Goal: Task Accomplishment & Management: Complete application form

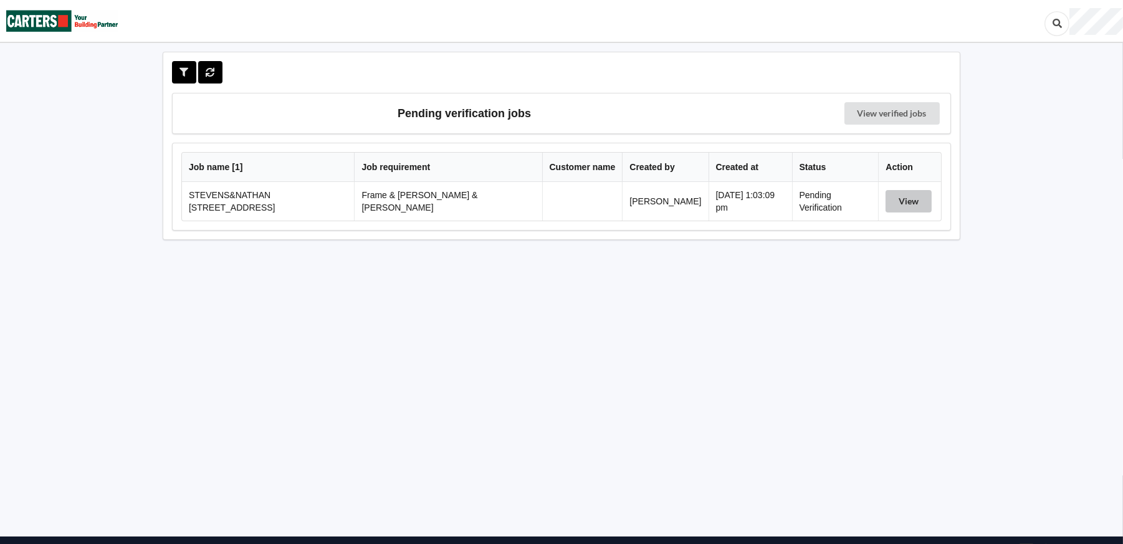
click at [898, 199] on button "View" at bounding box center [908, 201] width 46 height 22
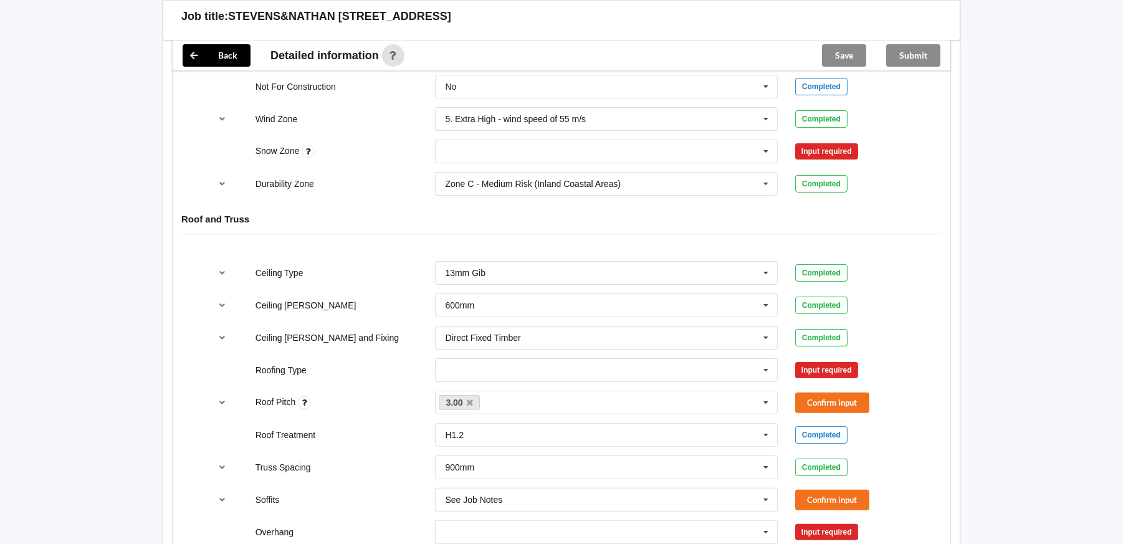
scroll to position [622, 0]
click at [764, 140] on icon at bounding box center [765, 151] width 19 height 23
click at [631, 162] on div "N0" at bounding box center [606, 173] width 341 height 23
click at [811, 143] on button "Confirm input" at bounding box center [832, 150] width 74 height 21
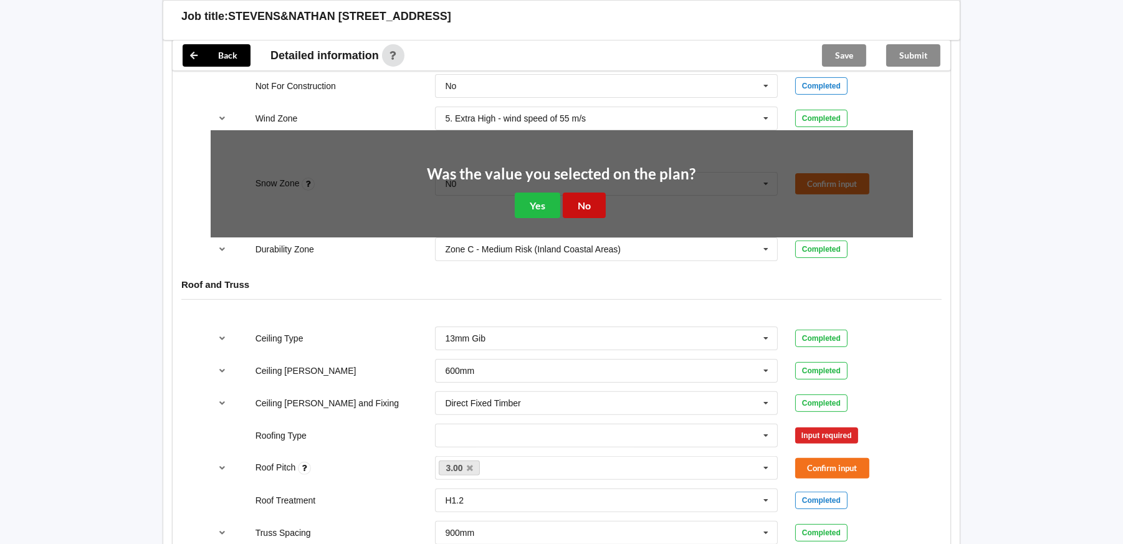
click at [591, 193] on button "No" at bounding box center [584, 206] width 43 height 26
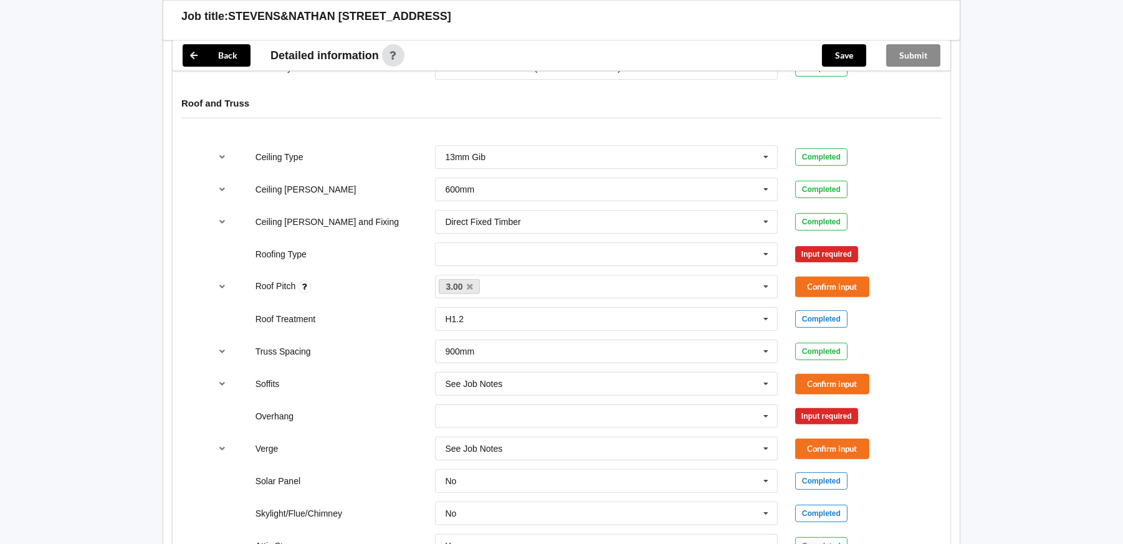
scroll to position [748, 0]
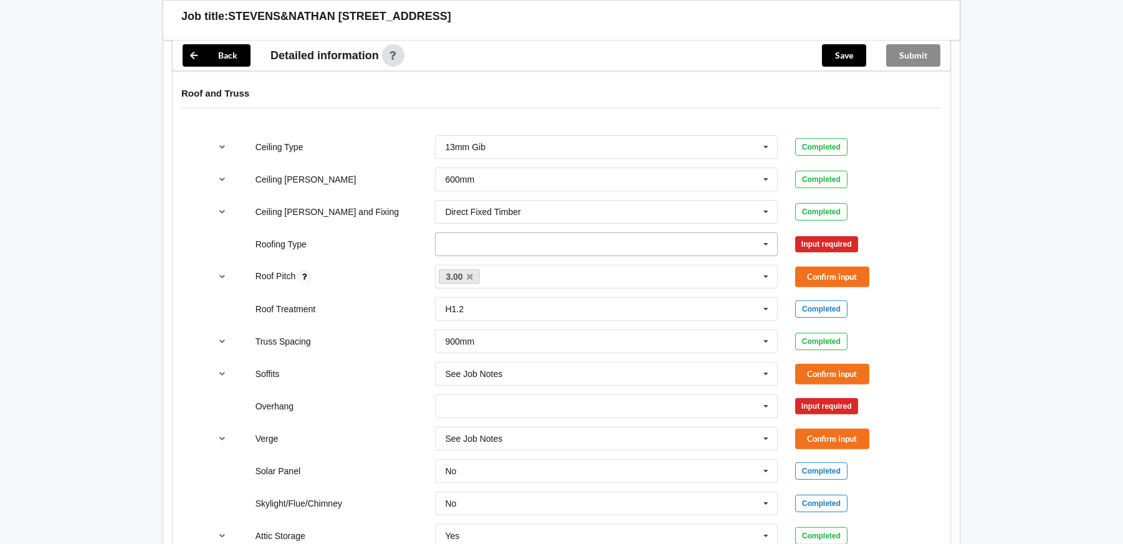
click at [768, 233] on icon at bounding box center [765, 244] width 19 height 23
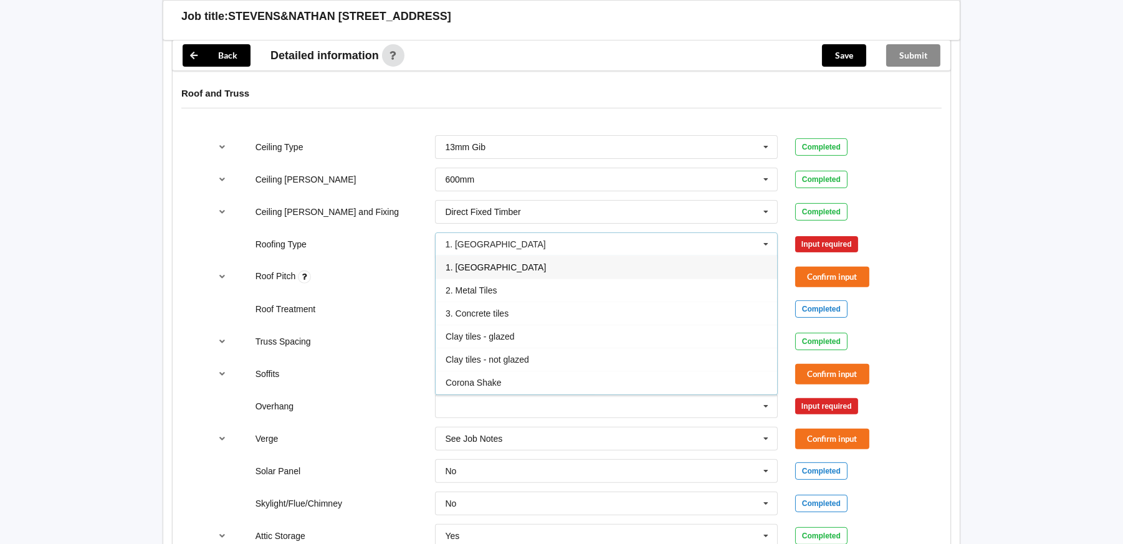
click at [523, 255] on div "1. [GEOGRAPHIC_DATA]" at bounding box center [606, 266] width 341 height 23
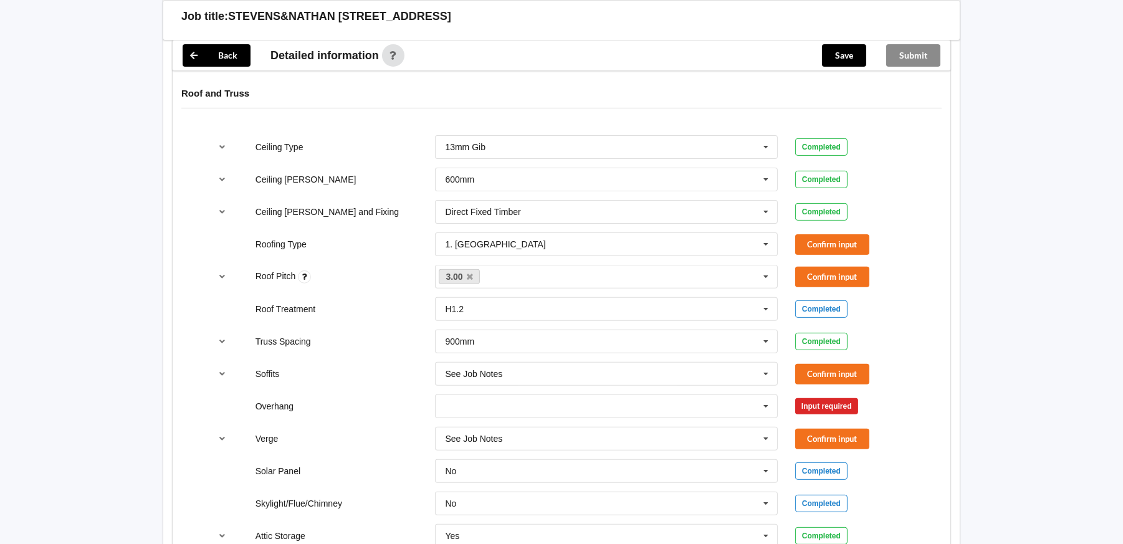
click at [831, 256] on div "Roof Pitch 3.00 None Confirm input" at bounding box center [562, 276] width 720 height 41
click at [834, 234] on button "Confirm input" at bounding box center [832, 244] width 74 height 21
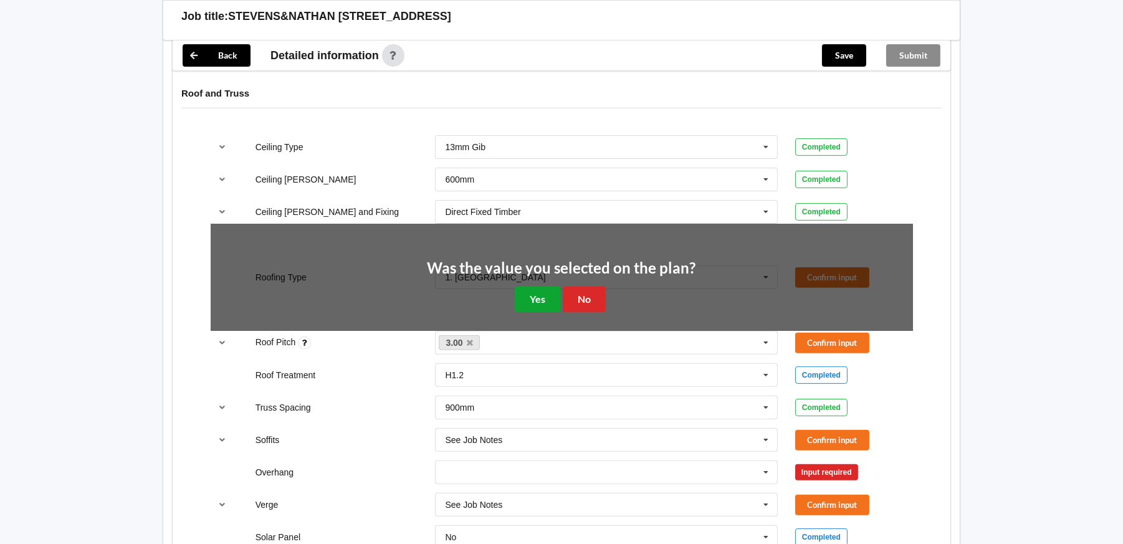
click at [534, 287] on button "Yes" at bounding box center [537, 300] width 45 height 26
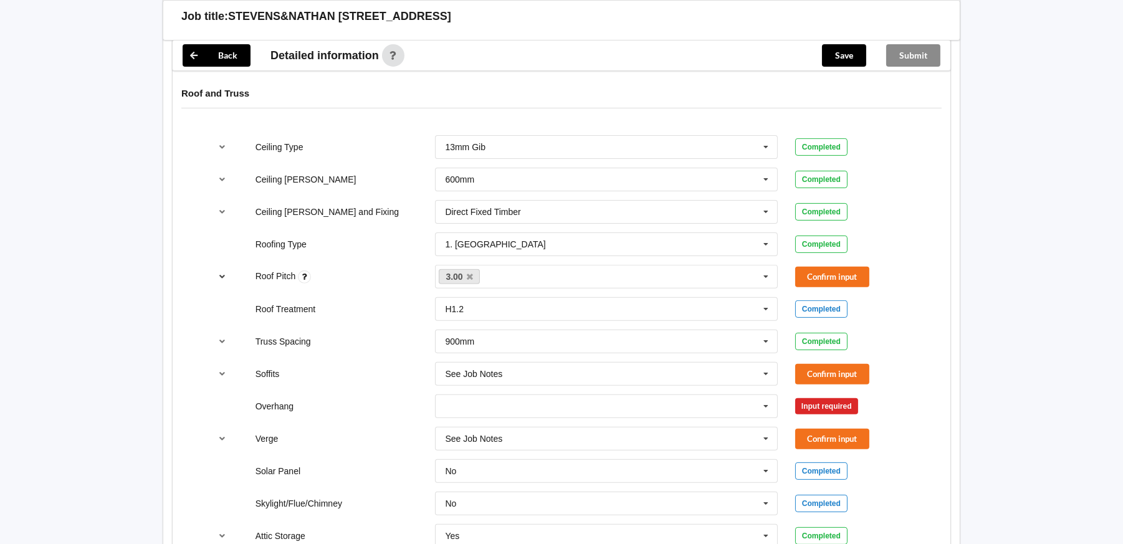
click at [224, 272] on icon "reference-toggle" at bounding box center [222, 275] width 11 height 7
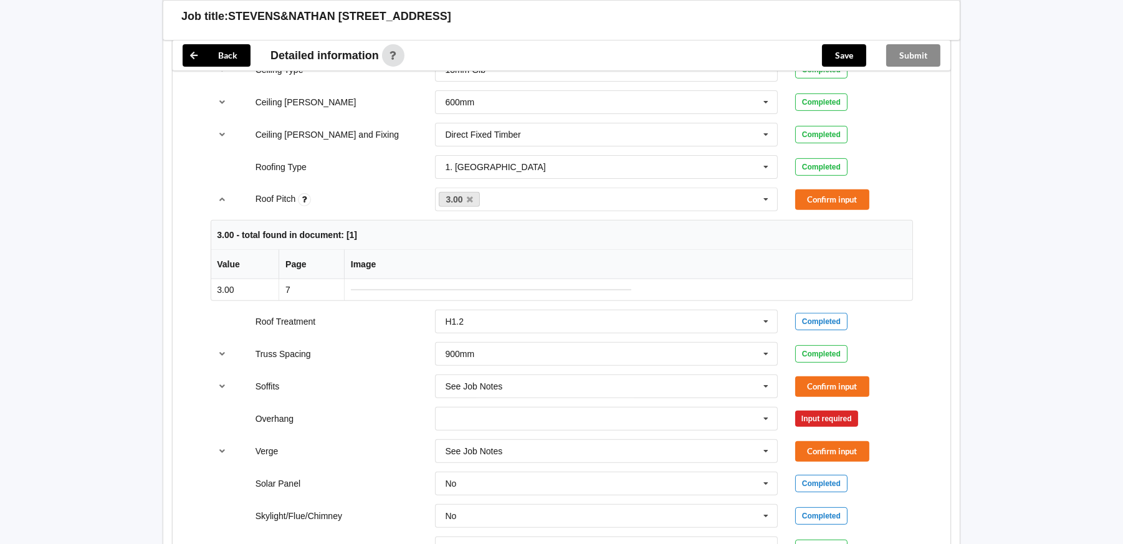
scroll to position [810, 0]
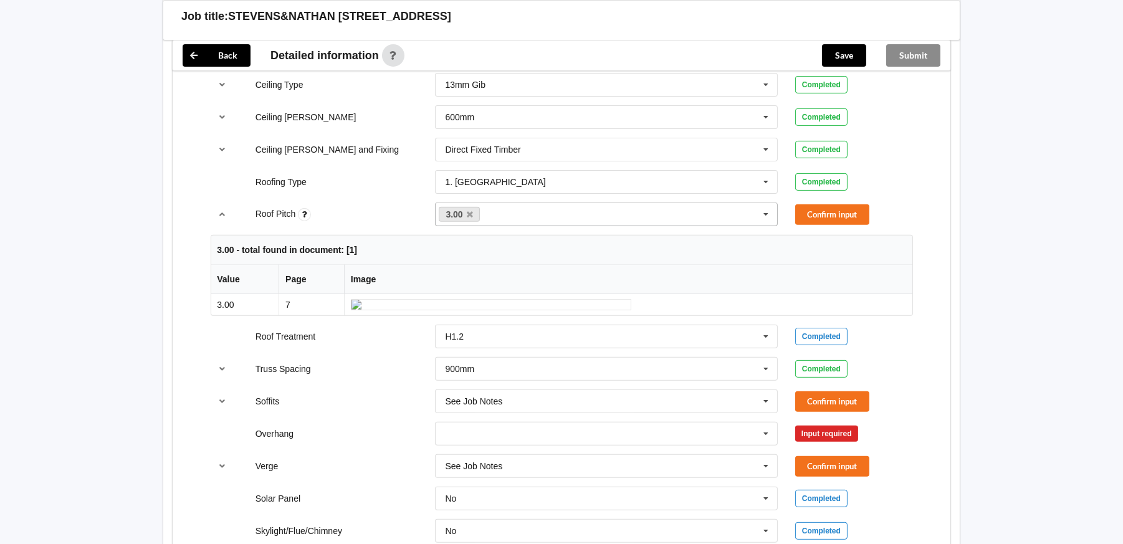
click at [584, 204] on div "3.00 None" at bounding box center [606, 214] width 343 height 24
type input "15 and 30"
drag, startPoint x: 765, startPoint y: 202, endPoint x: 771, endPoint y: 198, distance: 7.3
click at [771, 203] on icon at bounding box center [765, 214] width 19 height 23
click at [467, 211] on icon at bounding box center [470, 215] width 6 height 8
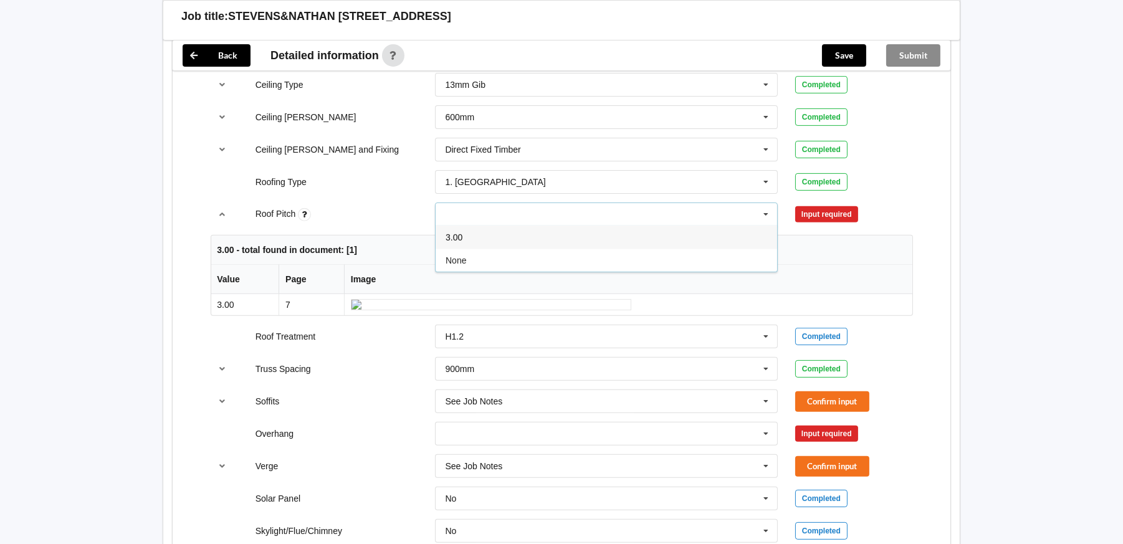
click at [472, 227] on div "3.00" at bounding box center [606, 237] width 341 height 23
click at [470, 211] on icon at bounding box center [470, 215] width 6 height 8
click at [882, 194] on div "Roof Pitch 15 and 30 3.00 None Input required" at bounding box center [562, 214] width 720 height 41
click at [763, 203] on icon at bounding box center [765, 214] width 19 height 23
type input "30"
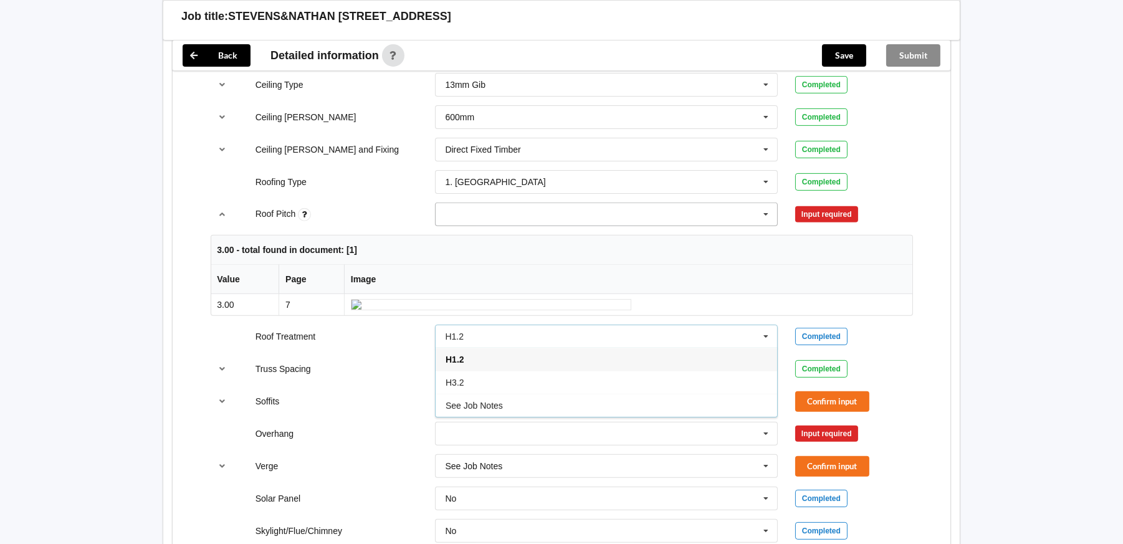
click at [514, 202] on div "30 3.00 None" at bounding box center [606, 214] width 343 height 24
click at [479, 229] on div "3.00" at bounding box center [606, 237] width 341 height 23
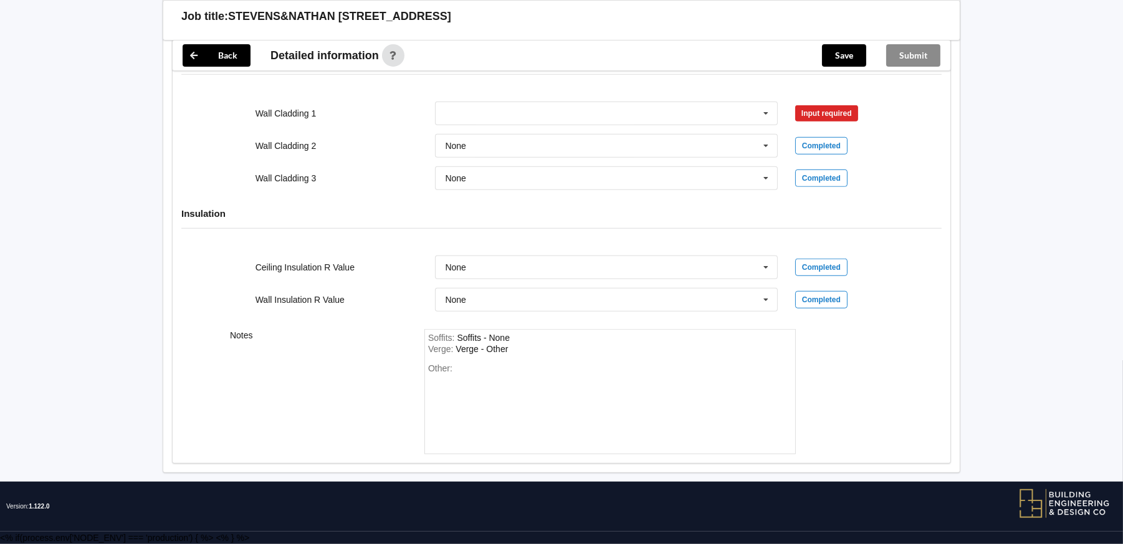
scroll to position [1814, 0]
click at [452, 367] on span "Other:" at bounding box center [440, 368] width 24 height 10
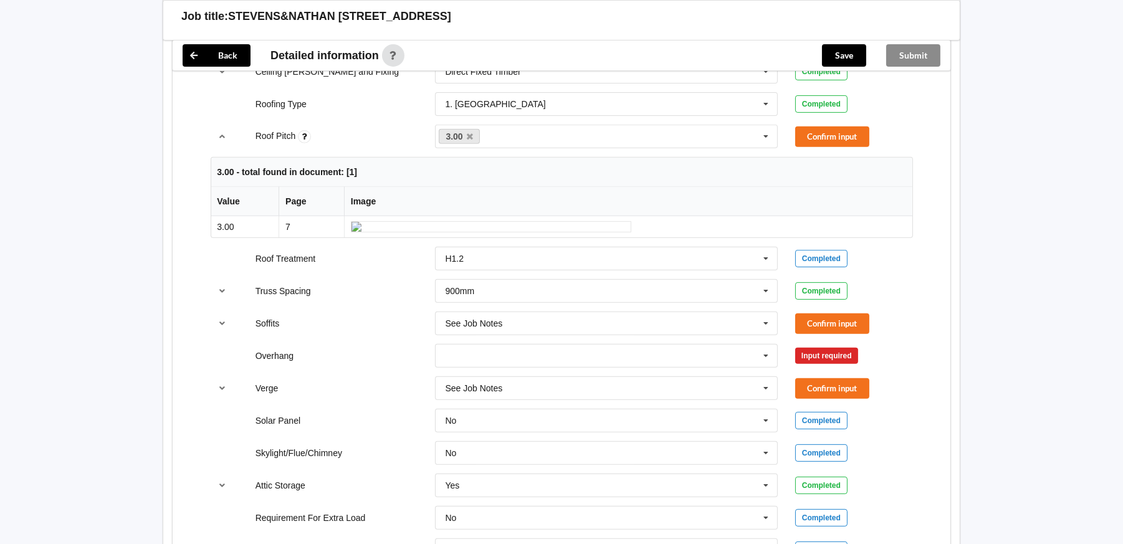
scroll to position [817, 0]
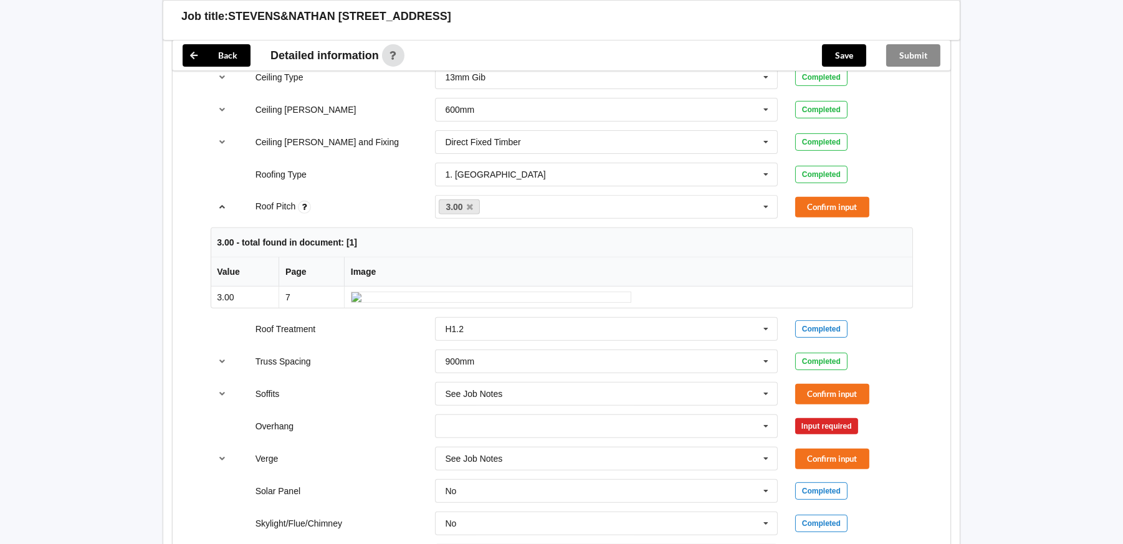
click at [219, 202] on icon "reference-toggle" at bounding box center [222, 205] width 11 height 7
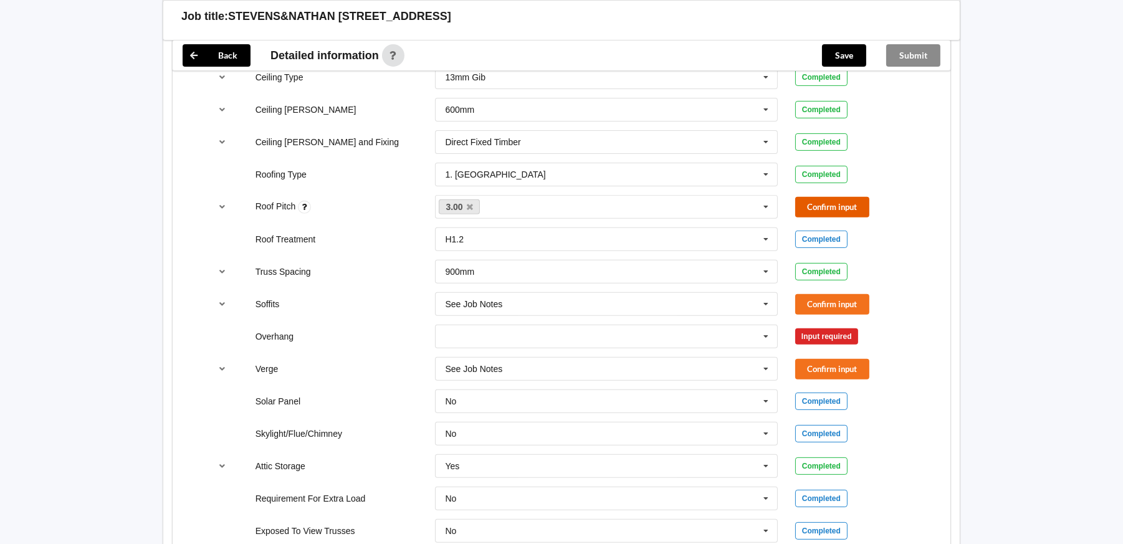
click at [834, 197] on button "Confirm input" at bounding box center [832, 207] width 74 height 21
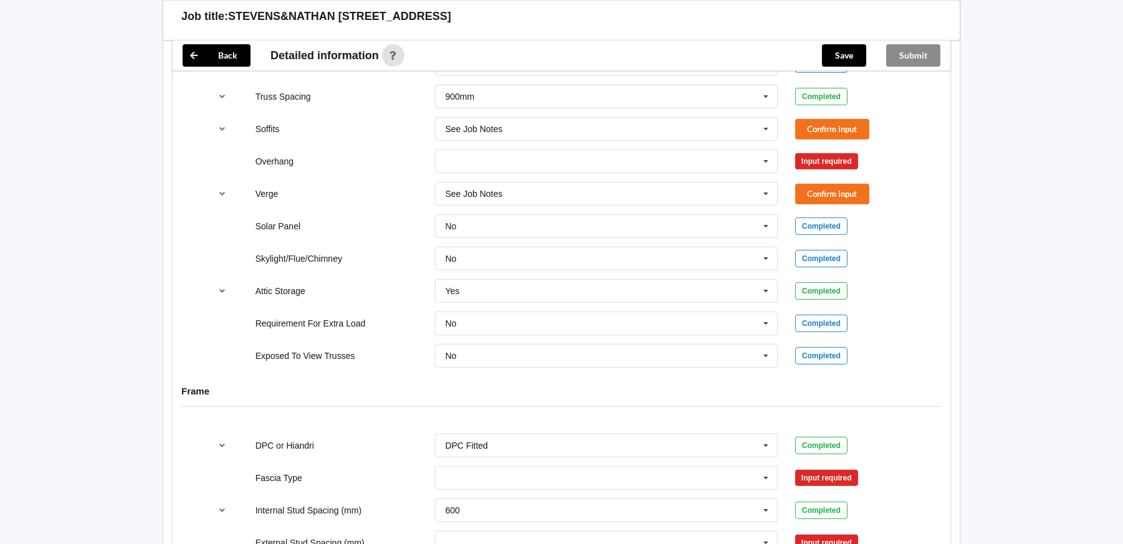
scroll to position [971, 0]
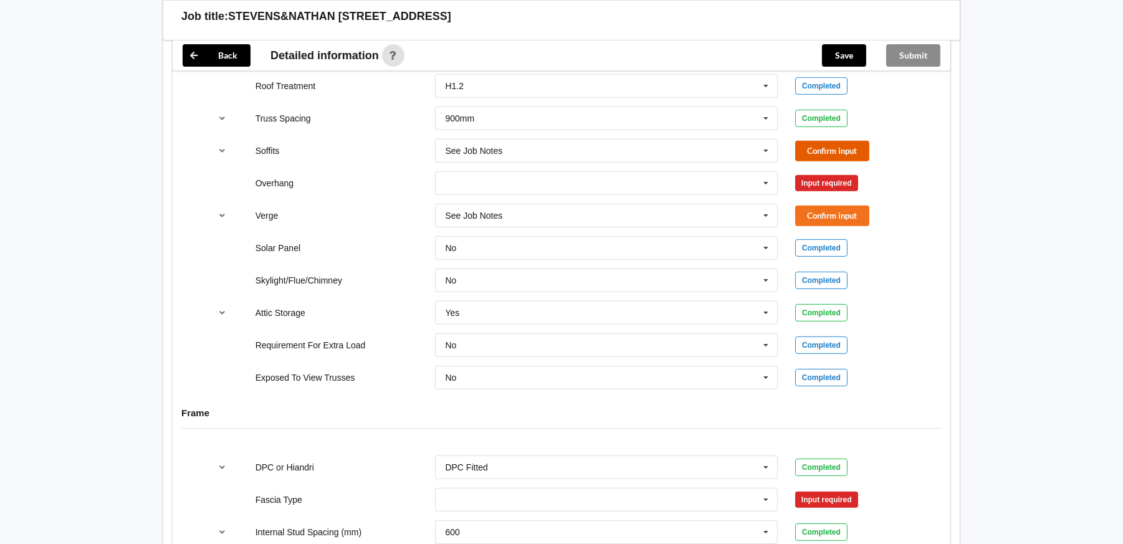
click at [854, 141] on button "Confirm input" at bounding box center [832, 151] width 74 height 21
click at [564, 172] on input "text" at bounding box center [606, 183] width 341 height 22
click at [228, 163] on div "Overhang 300mm 300mm 450mm 600mm 750mm Multiple Values – See As Per Plan None S…" at bounding box center [562, 183] width 720 height 41
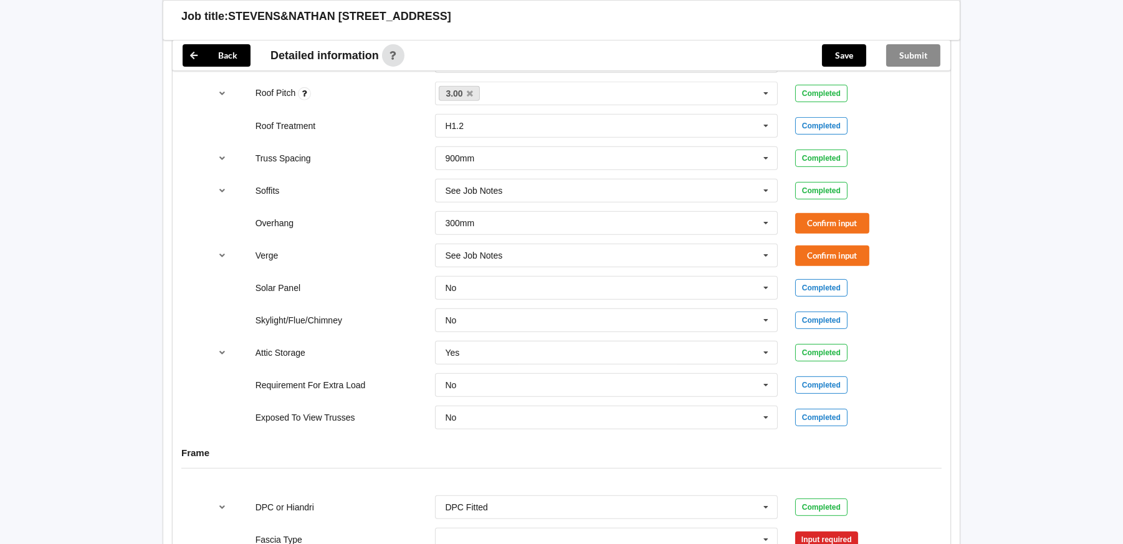
scroll to position [909, 0]
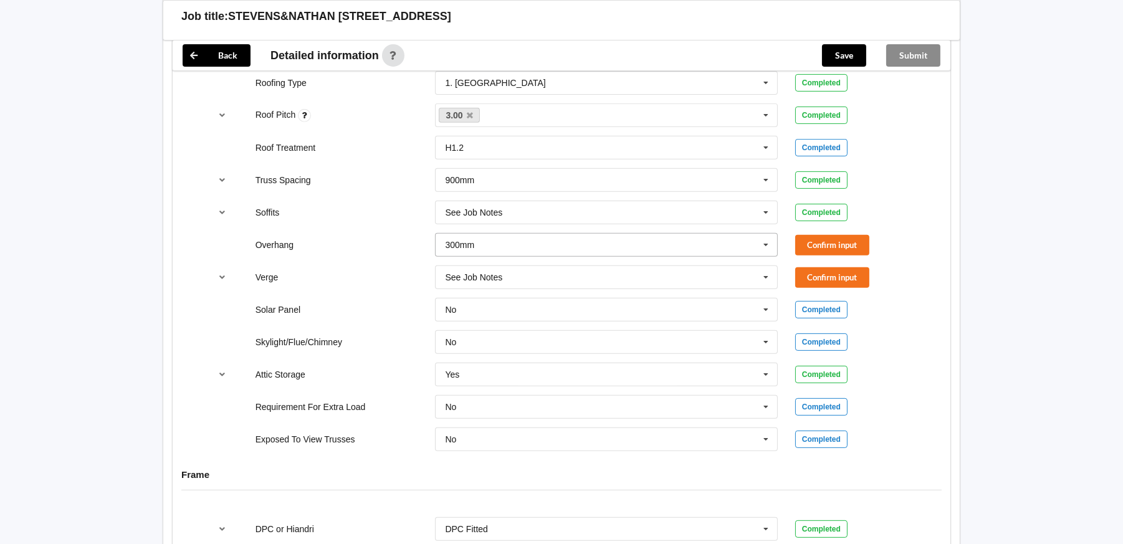
click at [494, 234] on input "text" at bounding box center [606, 245] width 341 height 22
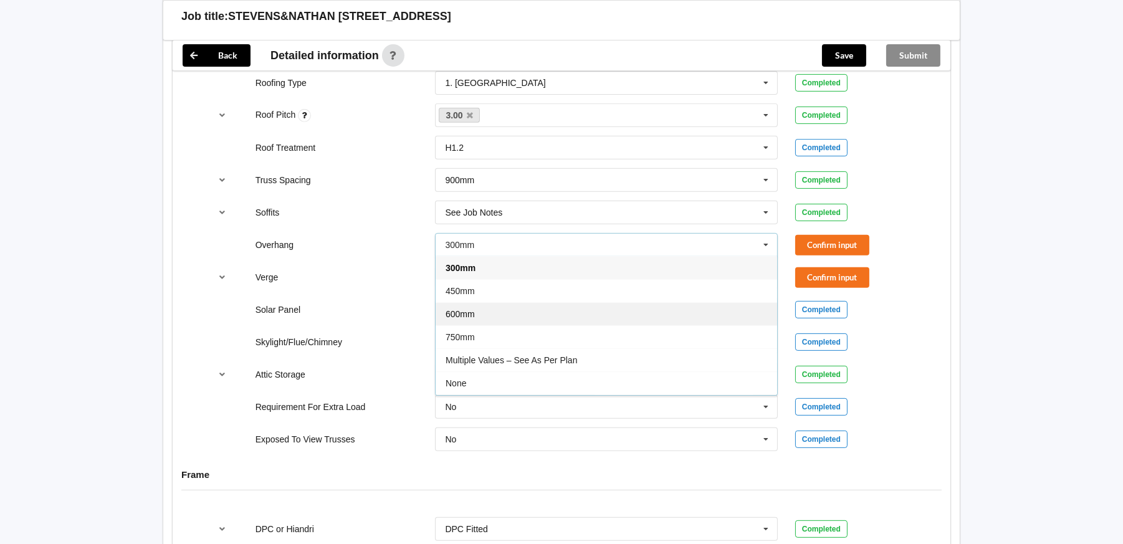
click at [476, 302] on div "600mm" at bounding box center [606, 313] width 341 height 23
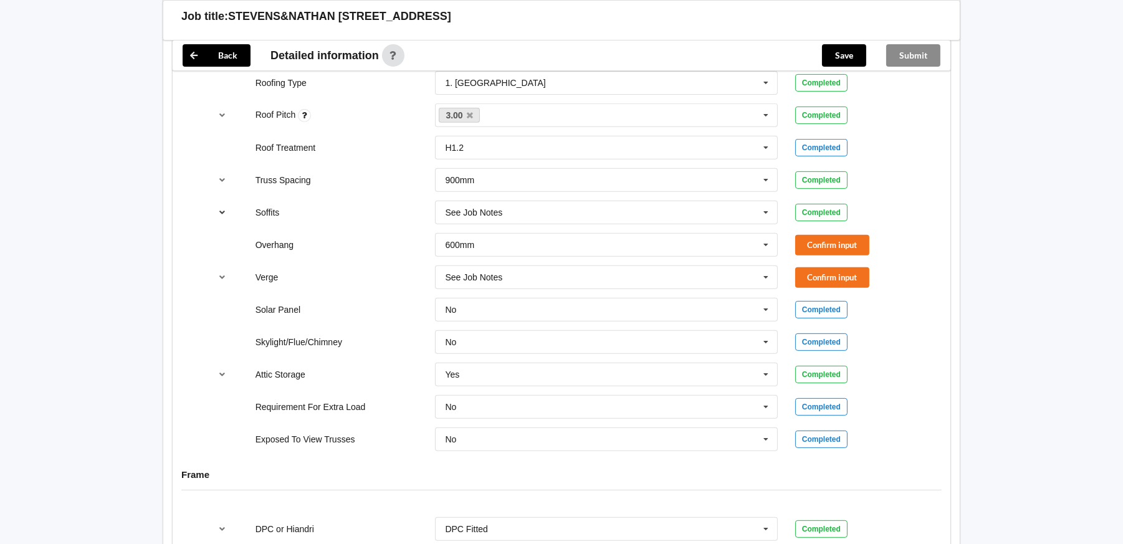
click at [219, 208] on icon "reference-toggle" at bounding box center [222, 211] width 11 height 7
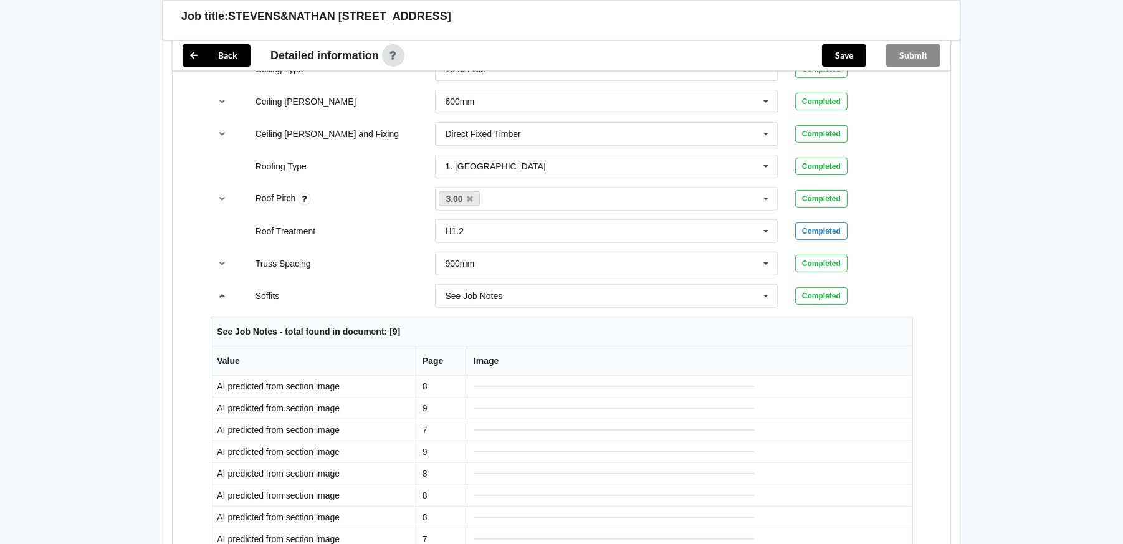
scroll to position [784, 0]
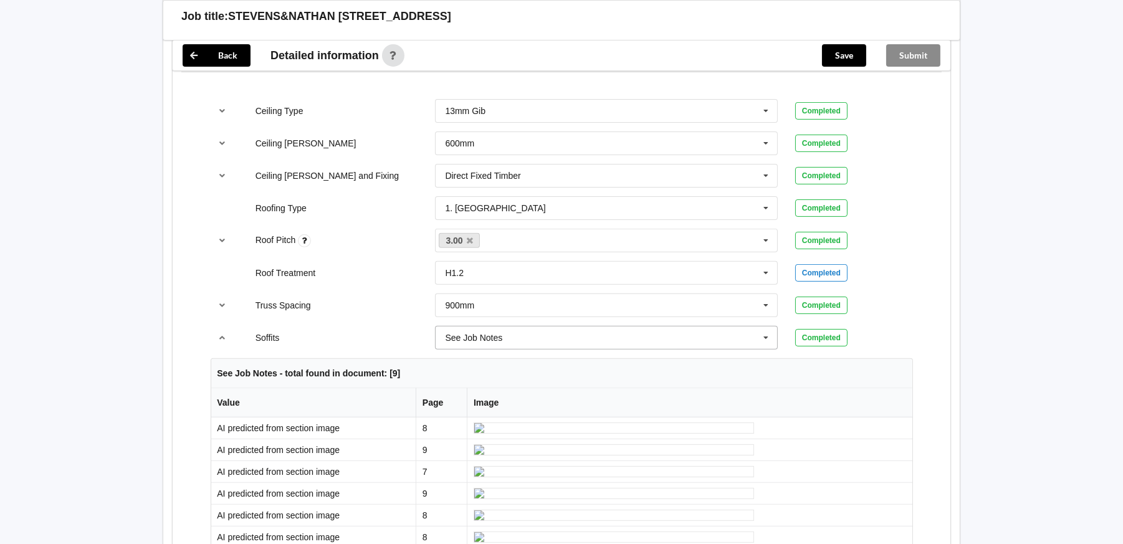
click at [766, 326] on icon at bounding box center [765, 337] width 19 height 23
click at [218, 333] on icon "reference-toggle" at bounding box center [222, 336] width 11 height 7
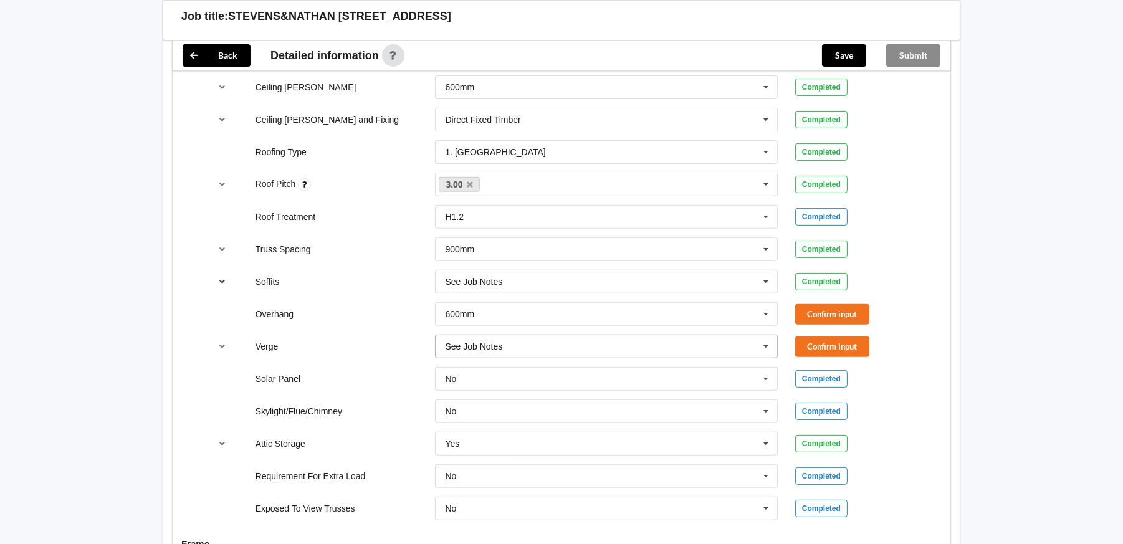
scroll to position [971, 0]
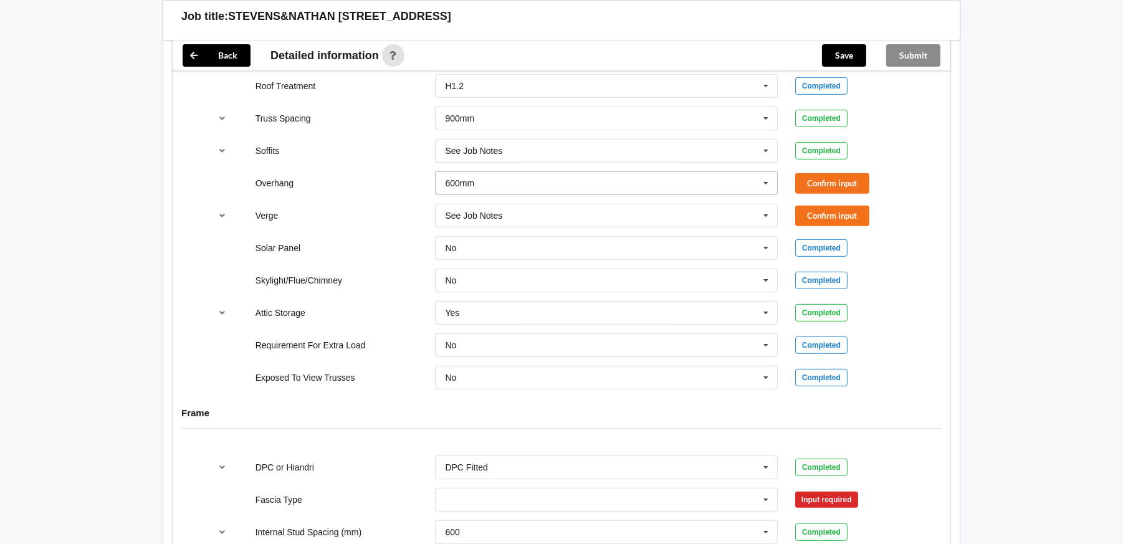
click at [768, 172] on icon at bounding box center [765, 183] width 19 height 23
click at [1067, 188] on div "Back Delete Job title: STEVENS&NATHAN [STREET_ADDRESS] Customer name : Specific…" at bounding box center [561, 99] width 1123 height 2140
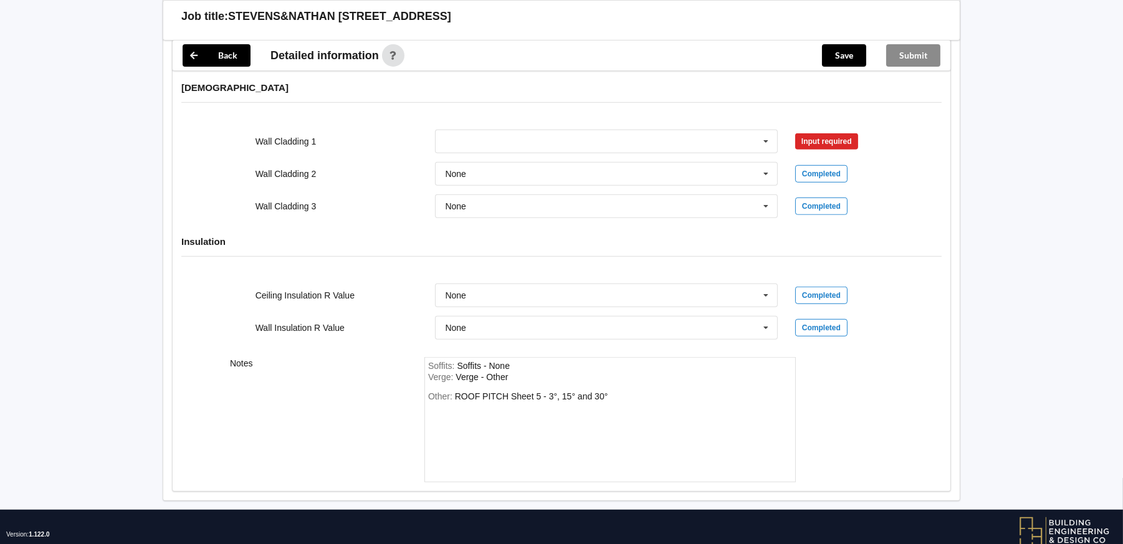
scroll to position [1594, 0]
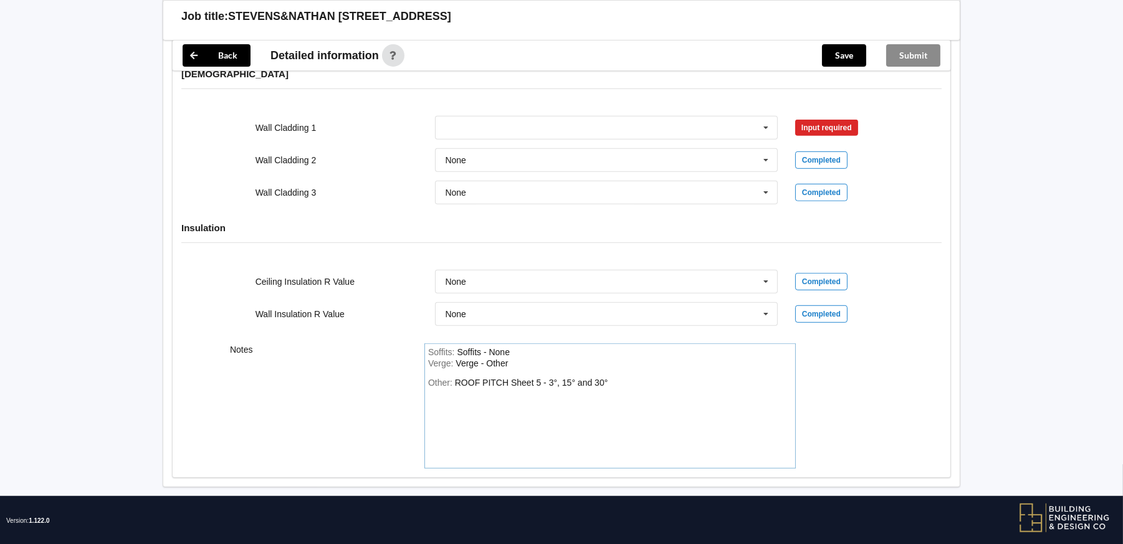
click at [509, 347] on div "Soffits - None" at bounding box center [483, 352] width 53 height 10
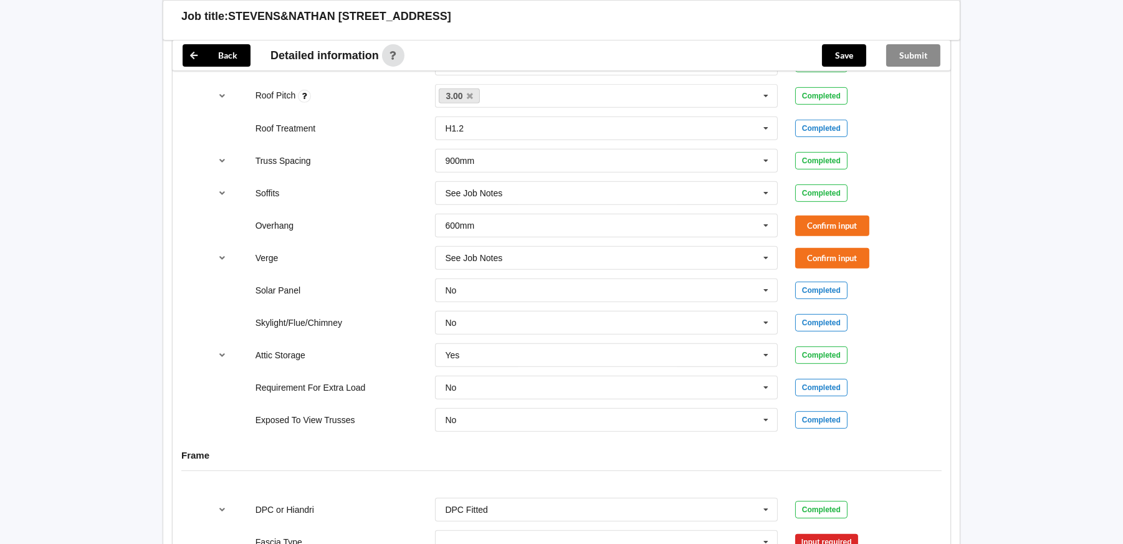
scroll to position [909, 0]
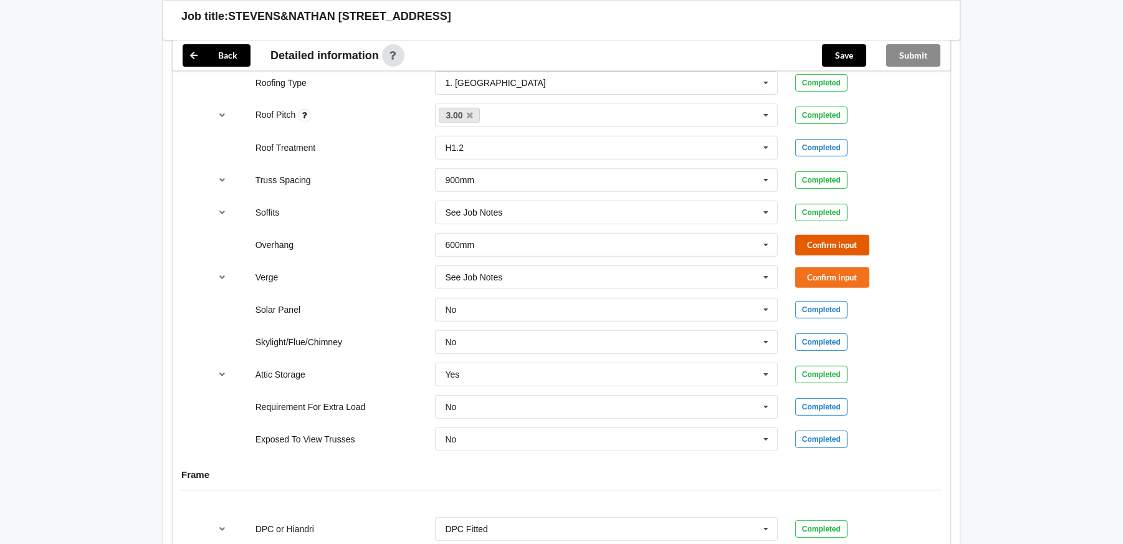
click at [828, 235] on button "Confirm input" at bounding box center [832, 245] width 74 height 21
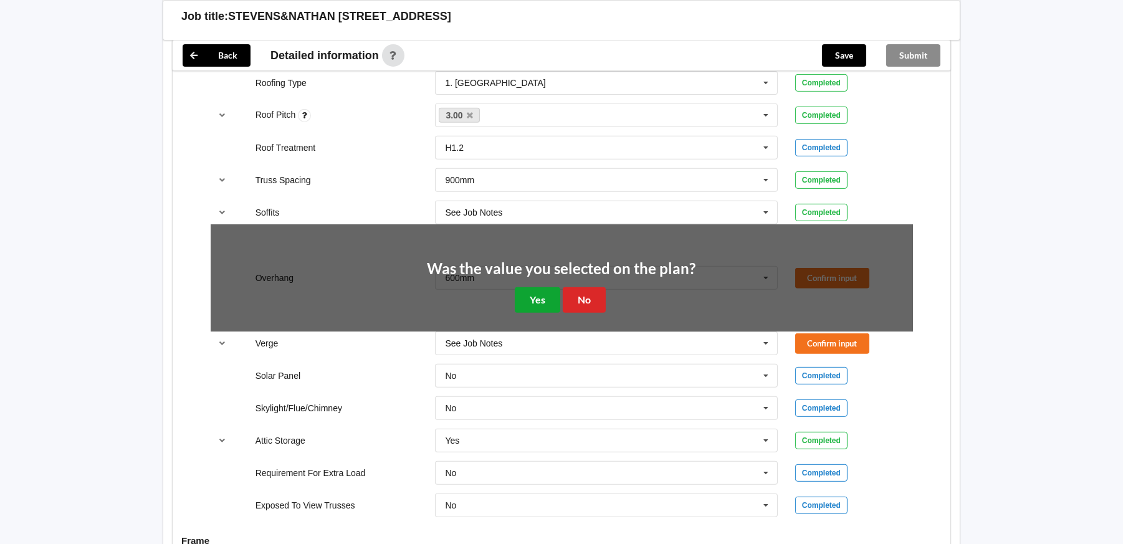
click at [548, 287] on button "Yes" at bounding box center [537, 300] width 45 height 26
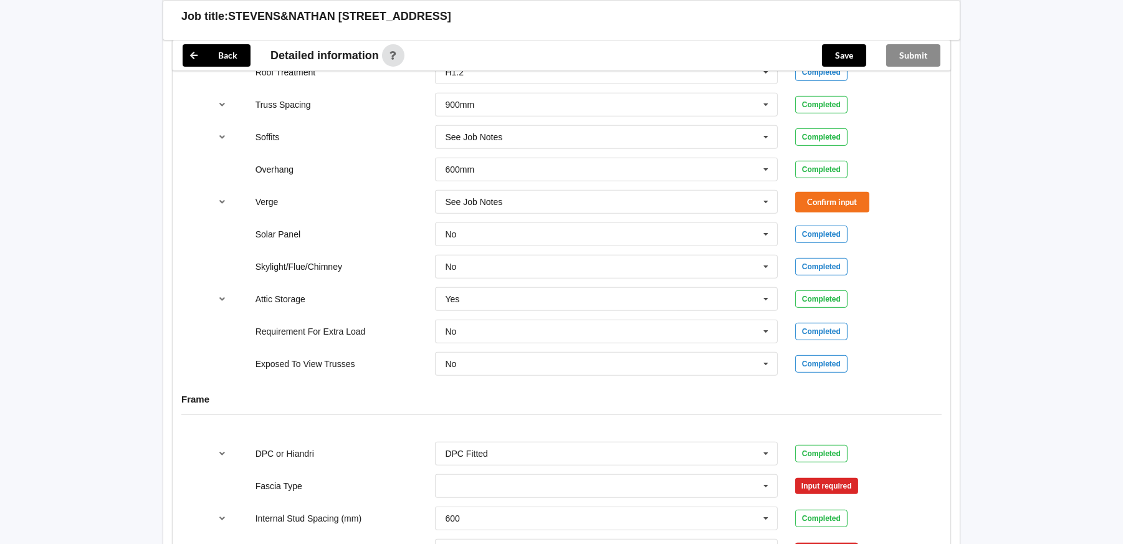
scroll to position [1033, 0]
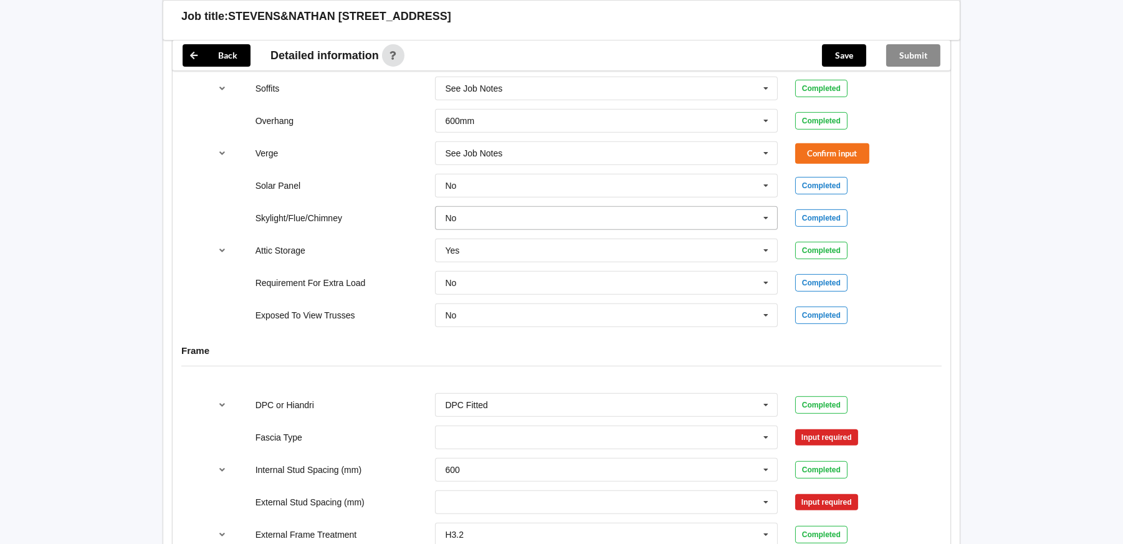
click at [763, 207] on icon at bounding box center [765, 218] width 19 height 23
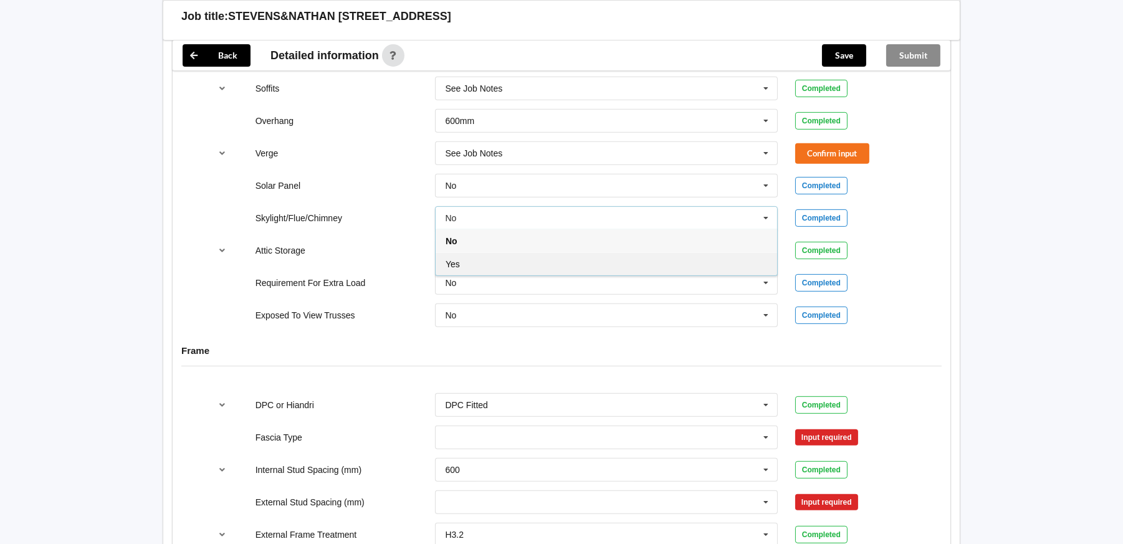
click at [669, 260] on div "Yes" at bounding box center [606, 263] width 341 height 23
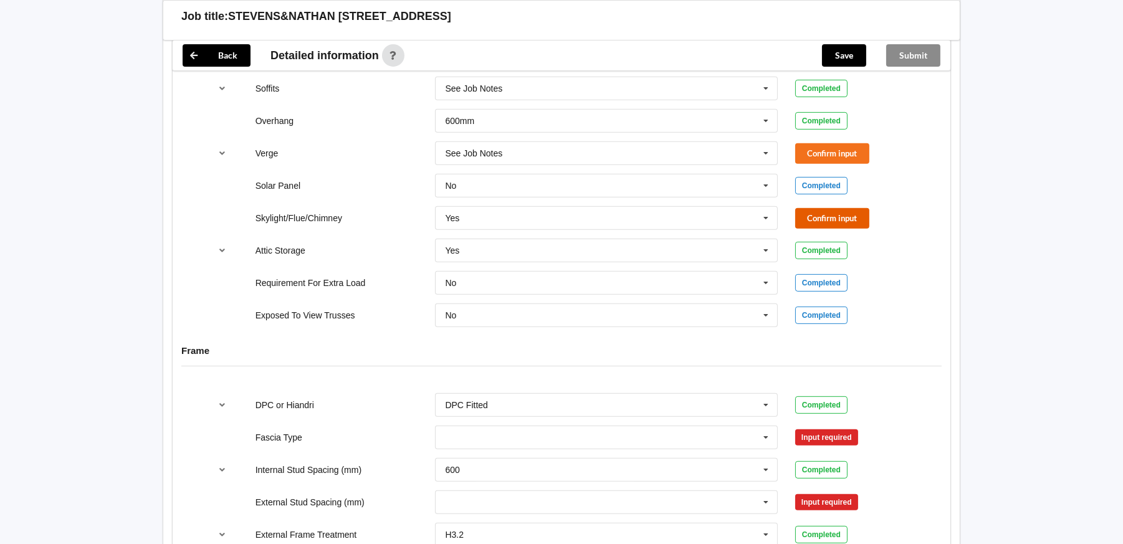
click at [820, 208] on button "Confirm input" at bounding box center [832, 218] width 74 height 21
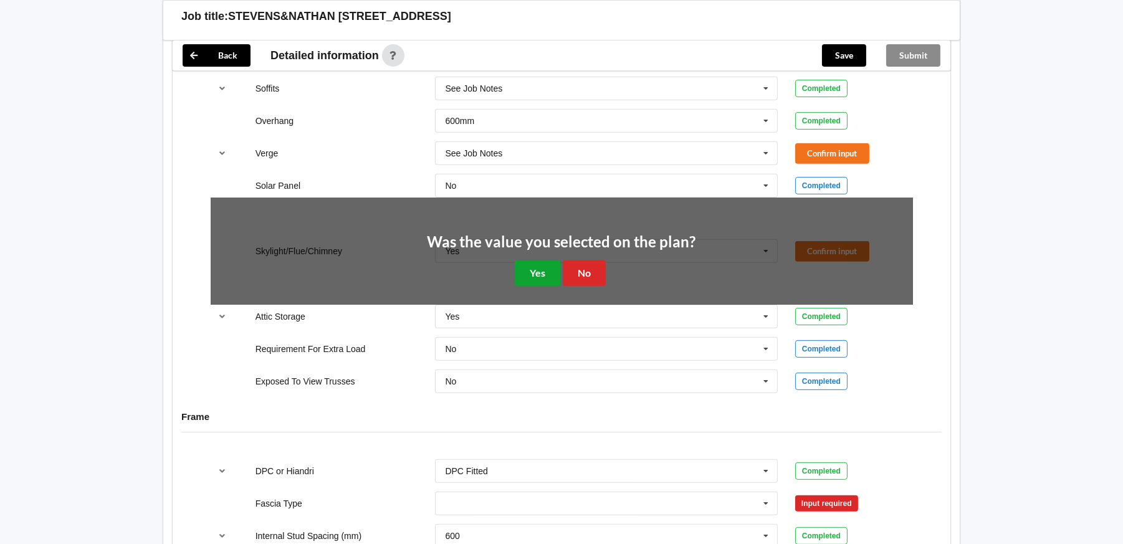
click at [536, 262] on button "Yes" at bounding box center [537, 273] width 45 height 26
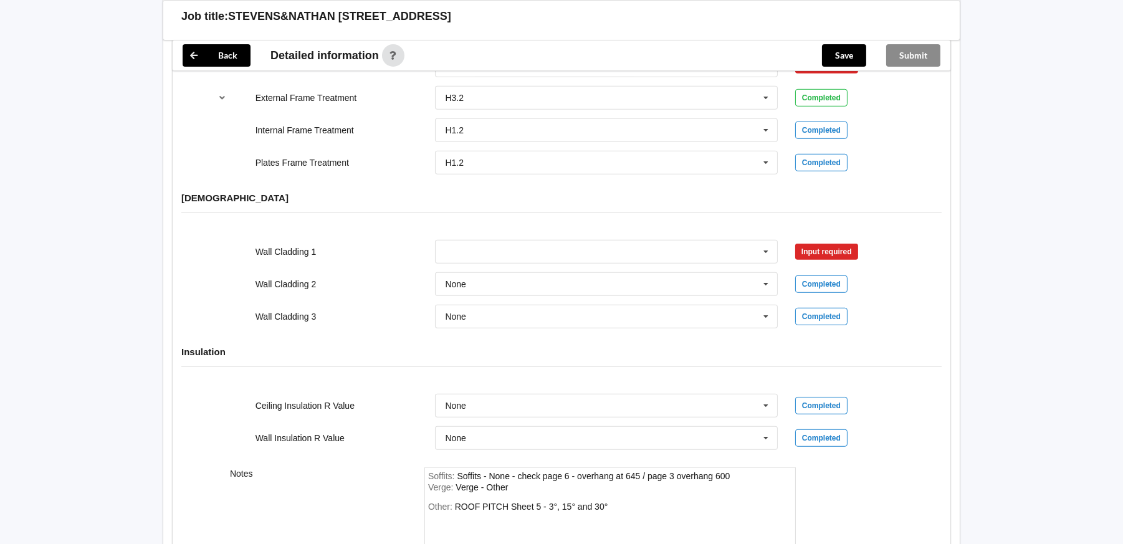
scroll to position [1594, 0]
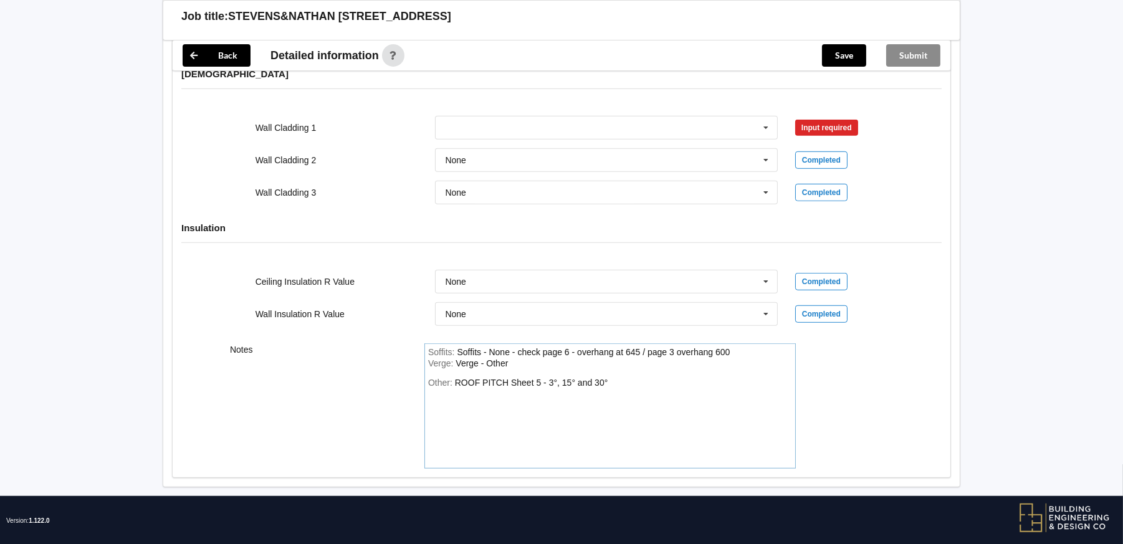
click at [602, 384] on div "Other: ROOF PITCH Sheet 5 - 3°, 15° and 30°" at bounding box center [610, 421] width 364 height 87
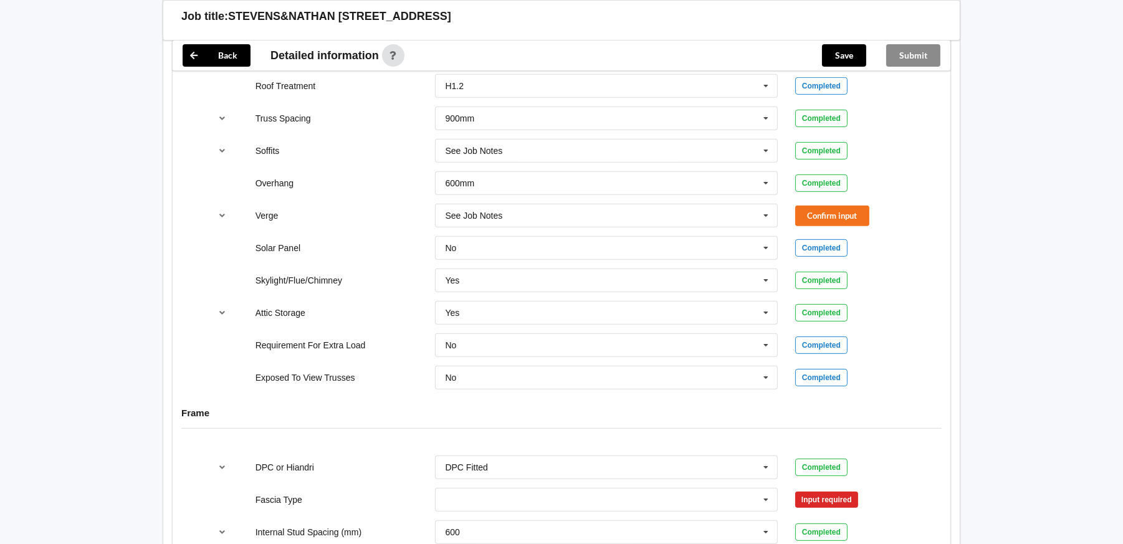
scroll to position [1033, 0]
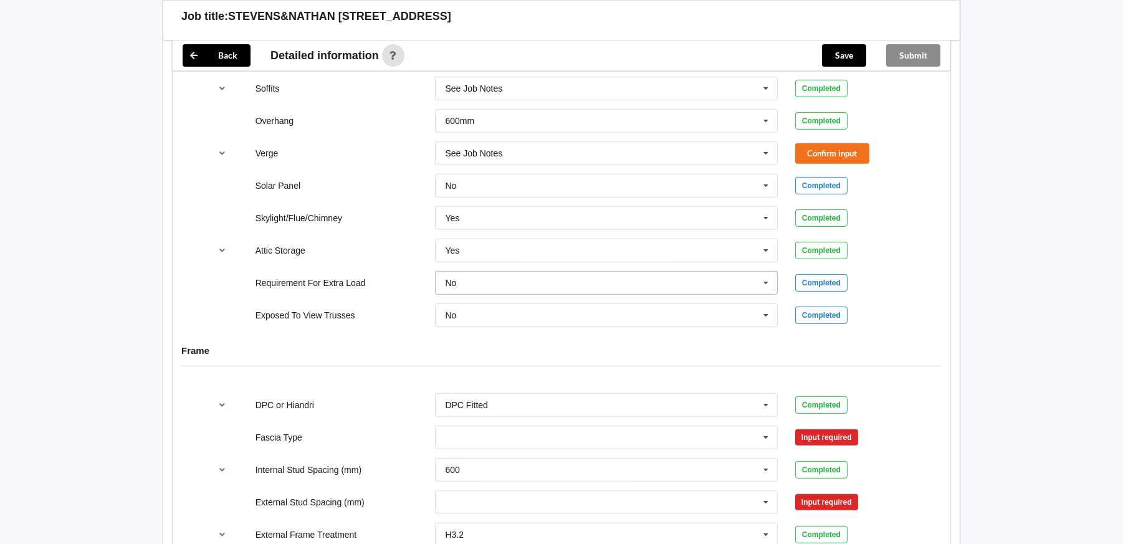
click at [475, 272] on input "text" at bounding box center [606, 283] width 341 height 22
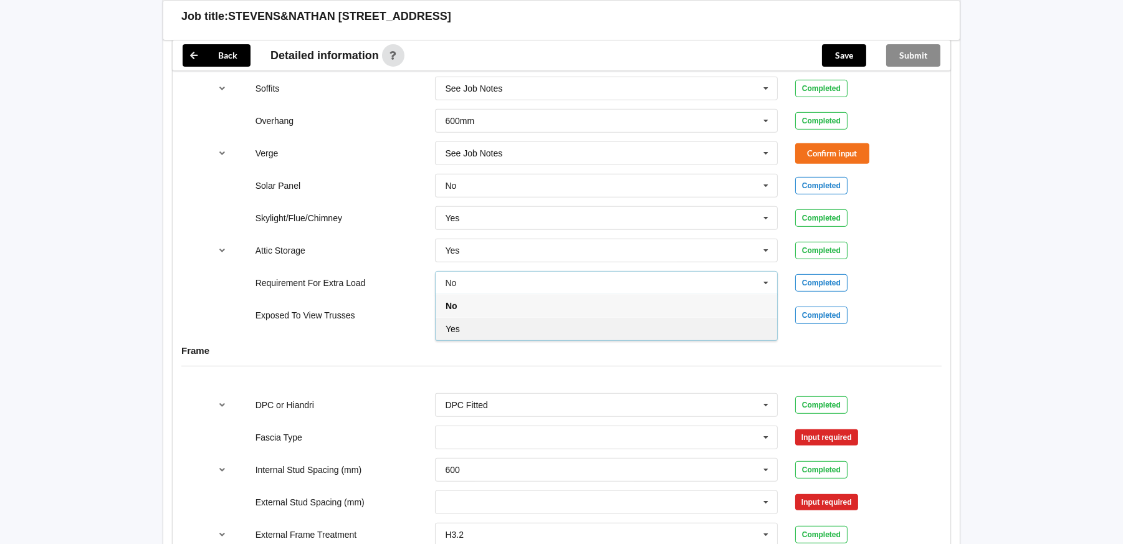
click at [478, 317] on div "Yes" at bounding box center [606, 328] width 341 height 23
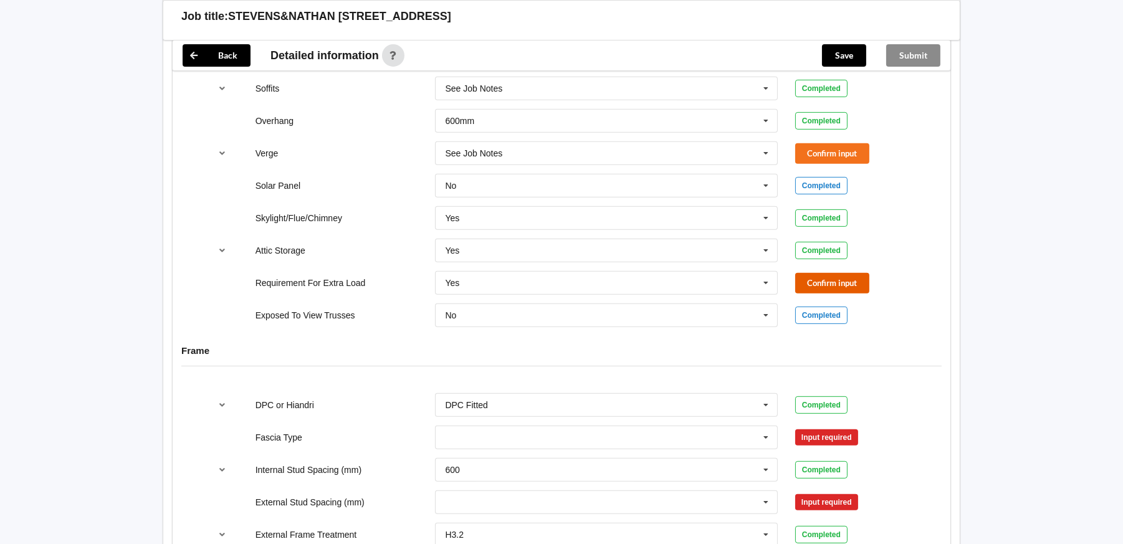
click at [843, 273] on button "Confirm input" at bounding box center [832, 283] width 74 height 21
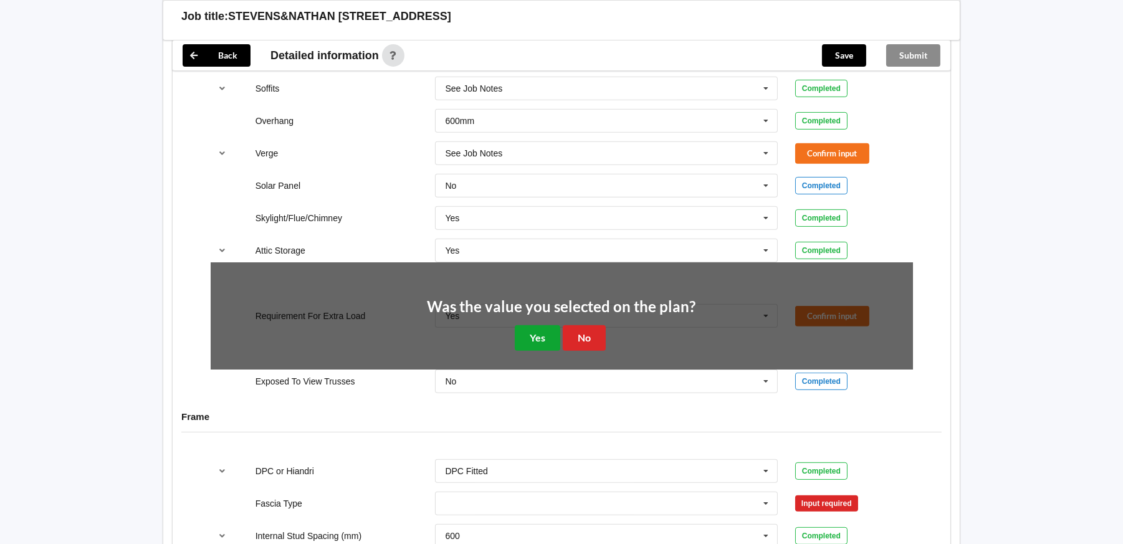
click at [540, 328] on button "Yes" at bounding box center [537, 338] width 45 height 26
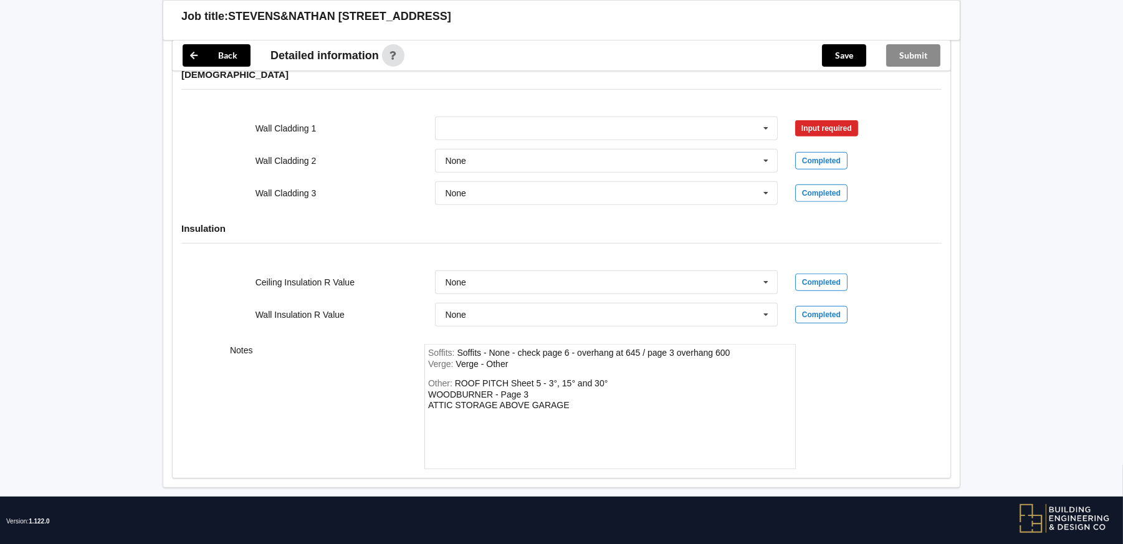
scroll to position [1594, 0]
click at [576, 387] on div "Other: ROOF PITCH Sheet 5 - 3°, 15° and 30° WOODBURNER - Page 3 ATTIC STORAGE A…" at bounding box center [610, 421] width 364 height 87
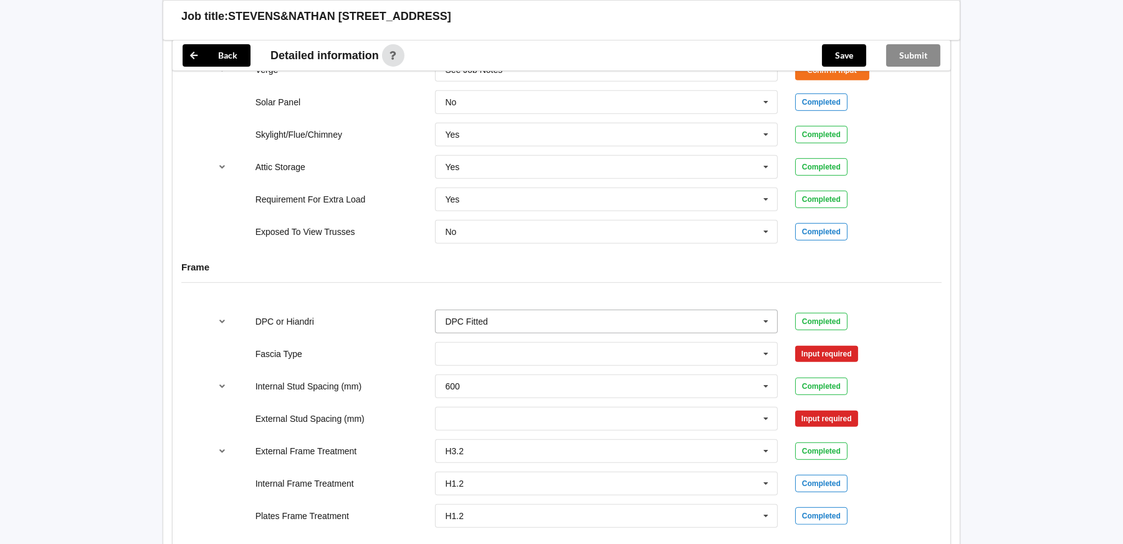
scroll to position [1095, 0]
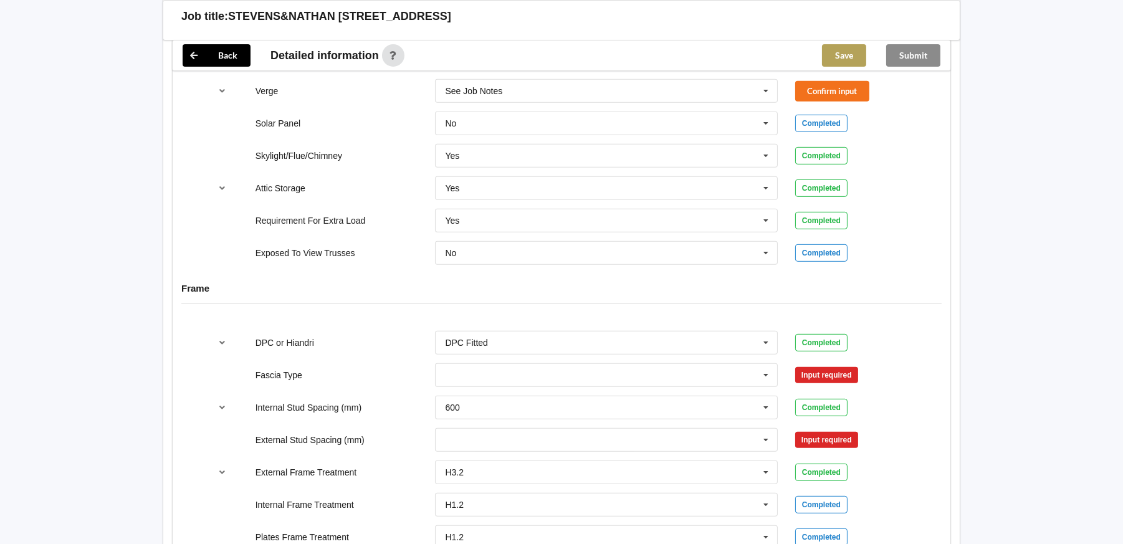
click at [844, 52] on button "Save" at bounding box center [844, 55] width 44 height 22
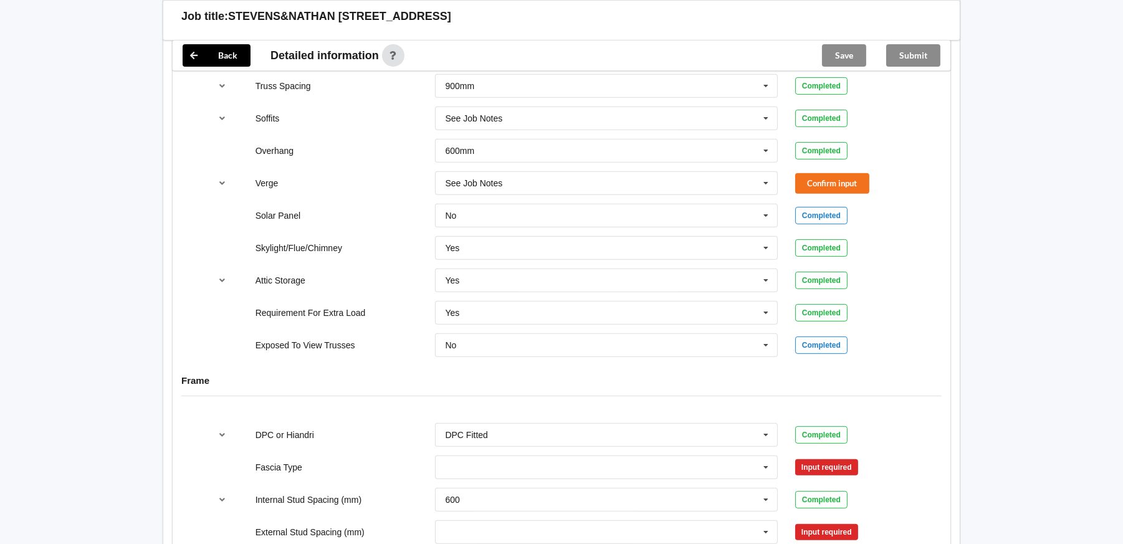
scroll to position [1033, 0]
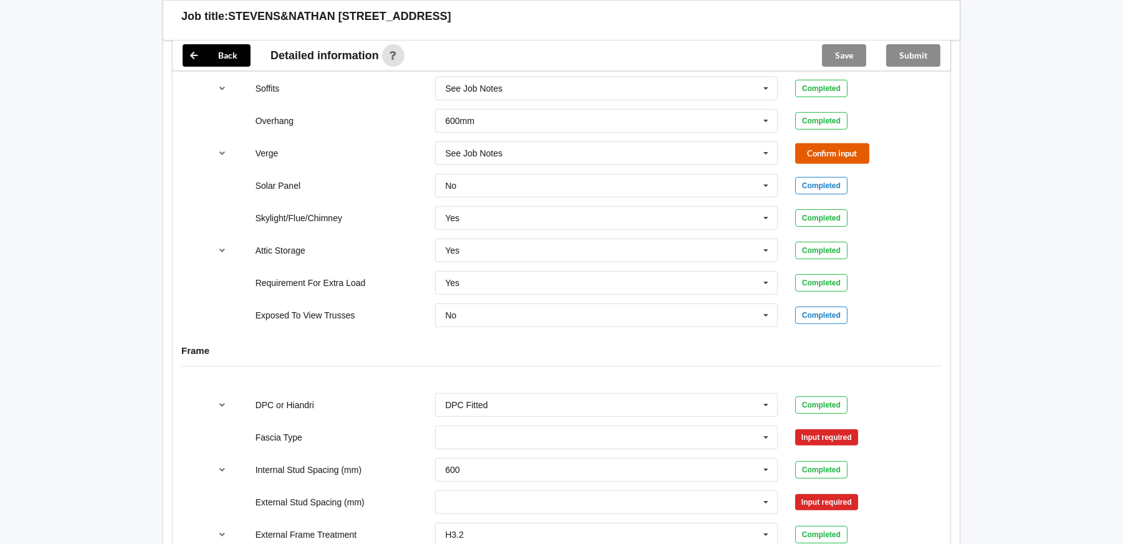
click at [823, 143] on button "Confirm input" at bounding box center [832, 153] width 74 height 21
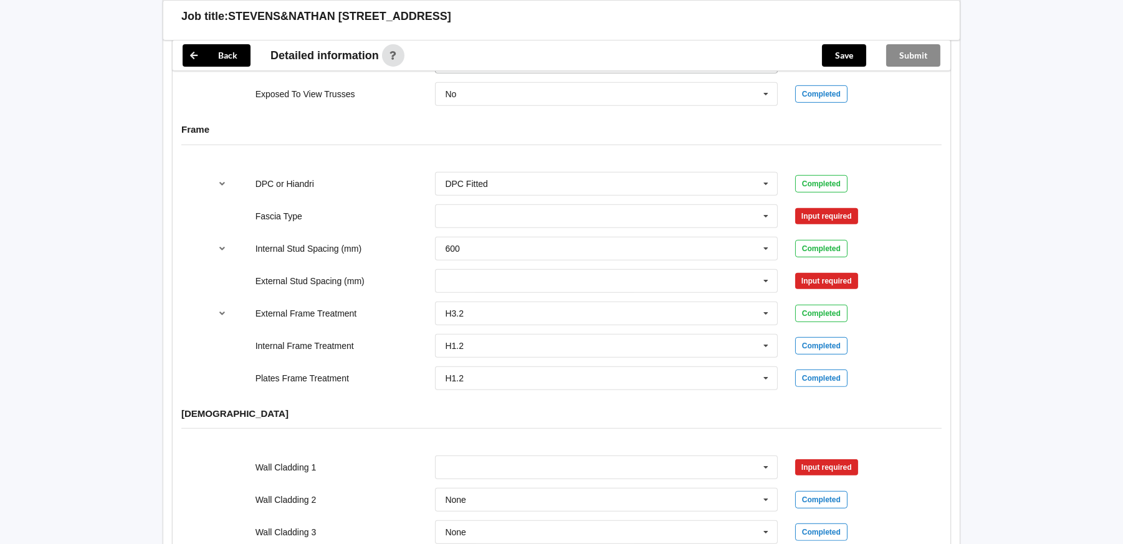
scroll to position [1282, 0]
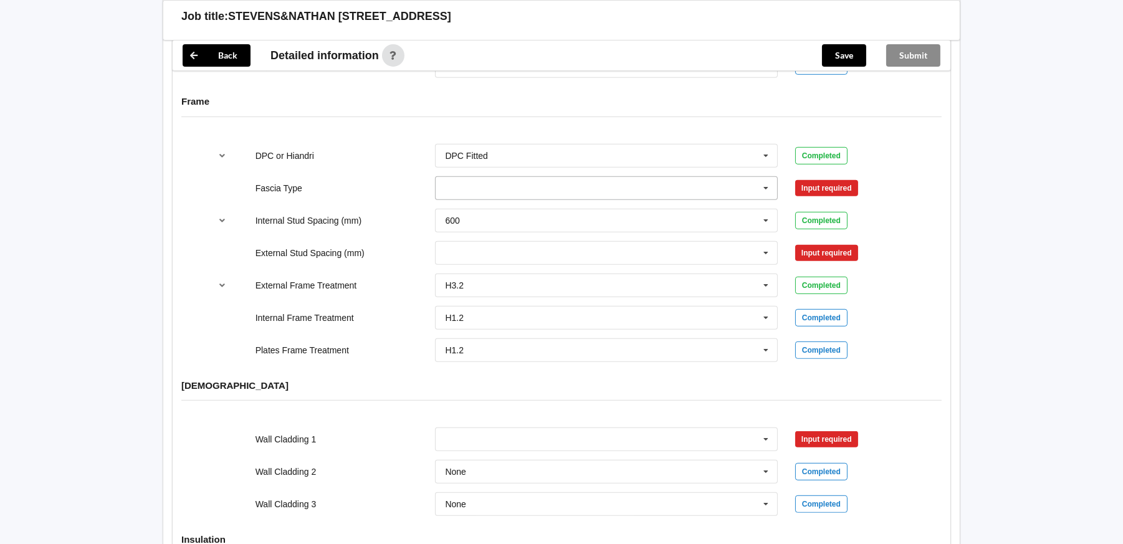
click at [518, 177] on input "text" at bounding box center [606, 188] width 341 height 22
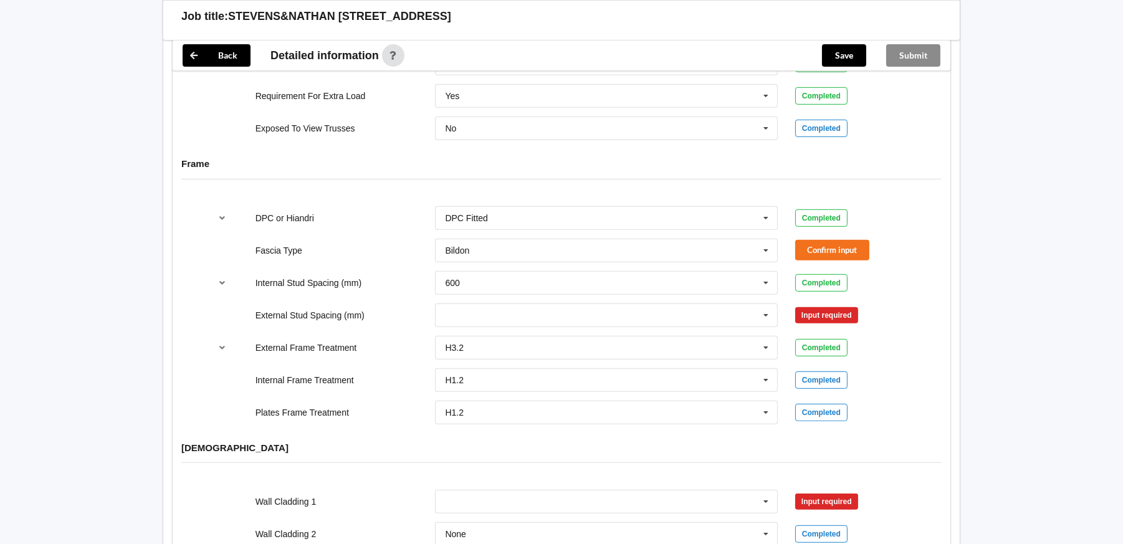
click at [763, 239] on icon at bounding box center [765, 250] width 19 height 23
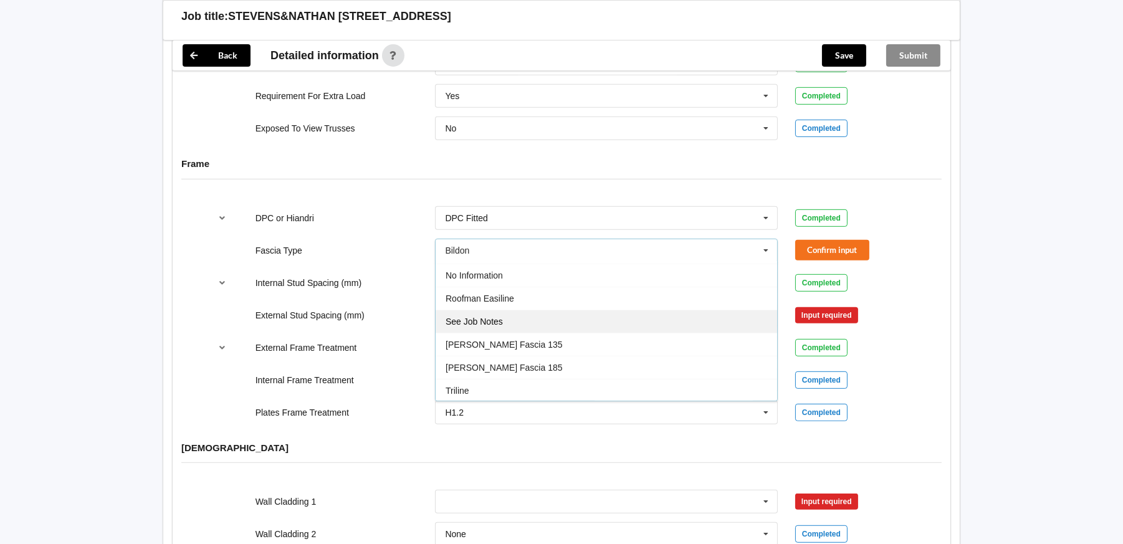
click at [497, 317] on span "See Job Notes" at bounding box center [473, 322] width 57 height 10
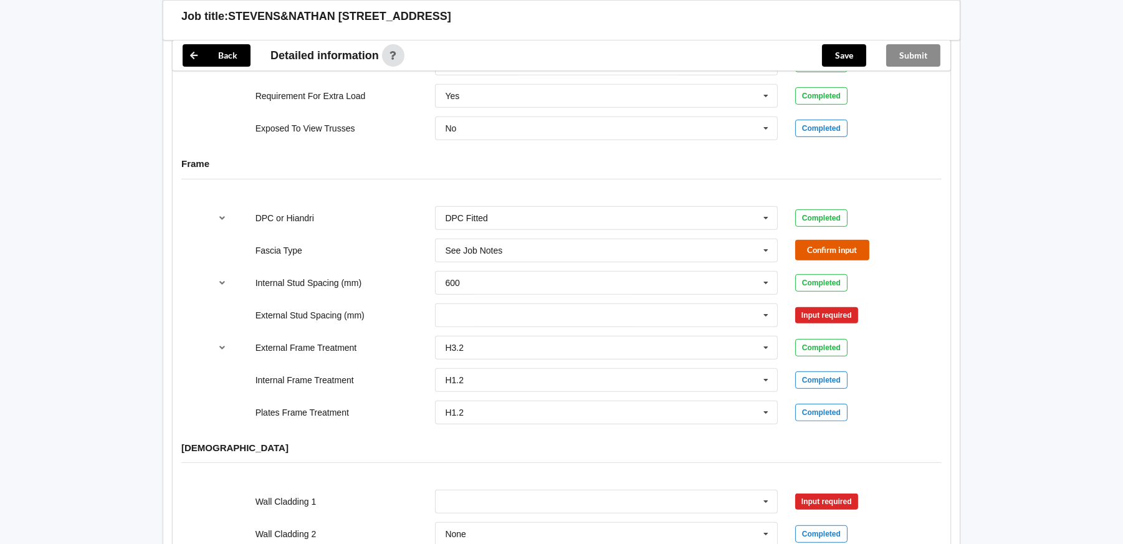
click at [810, 241] on button "Confirm input" at bounding box center [832, 250] width 74 height 21
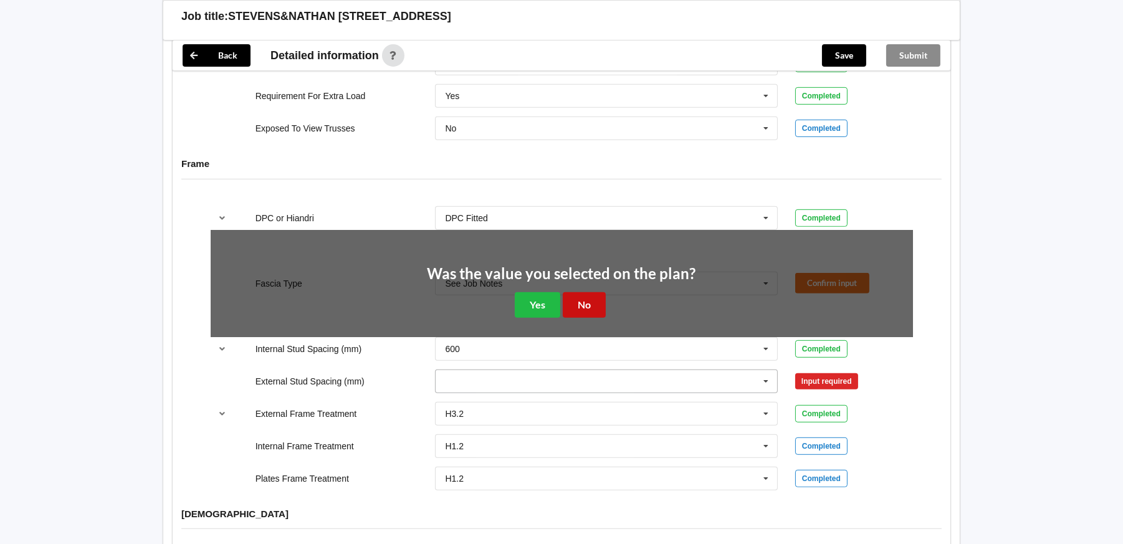
click at [577, 296] on button "No" at bounding box center [584, 305] width 43 height 26
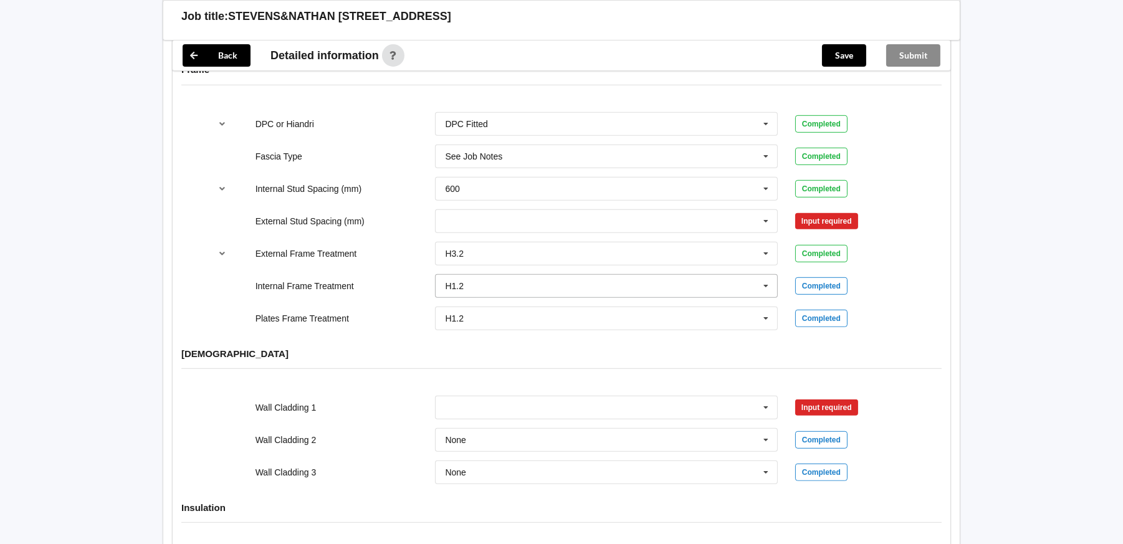
scroll to position [1345, 0]
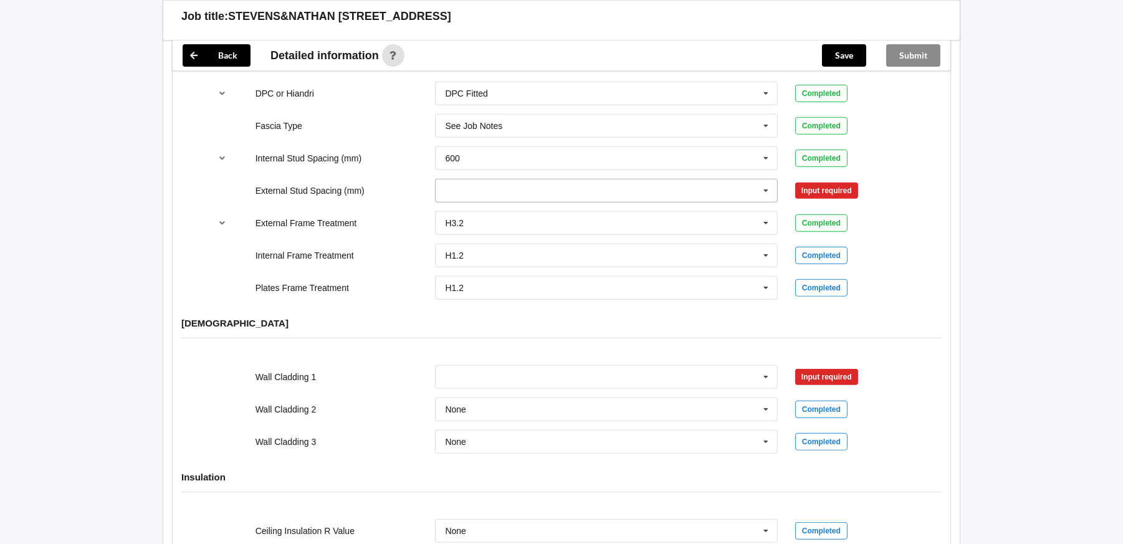
click at [467, 179] on input "text" at bounding box center [606, 190] width 341 height 22
drag, startPoint x: 483, startPoint y: 237, endPoint x: 493, endPoint y: 241, distance: 11.2
click at [493, 248] on div "450" at bounding box center [606, 259] width 341 height 23
click at [831, 180] on button "Confirm input" at bounding box center [832, 190] width 74 height 21
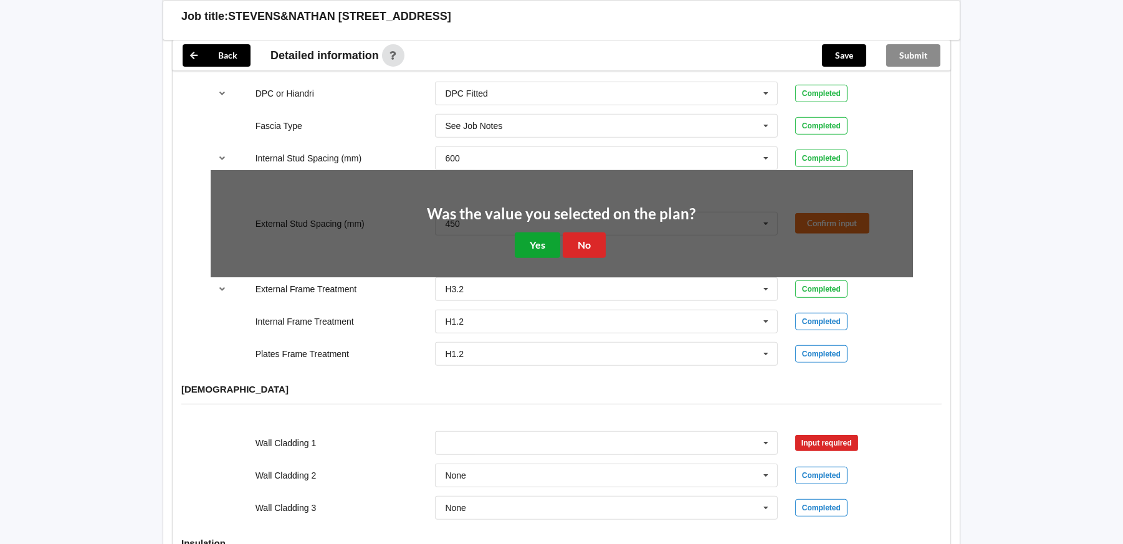
click at [535, 233] on button "Yes" at bounding box center [537, 245] width 45 height 26
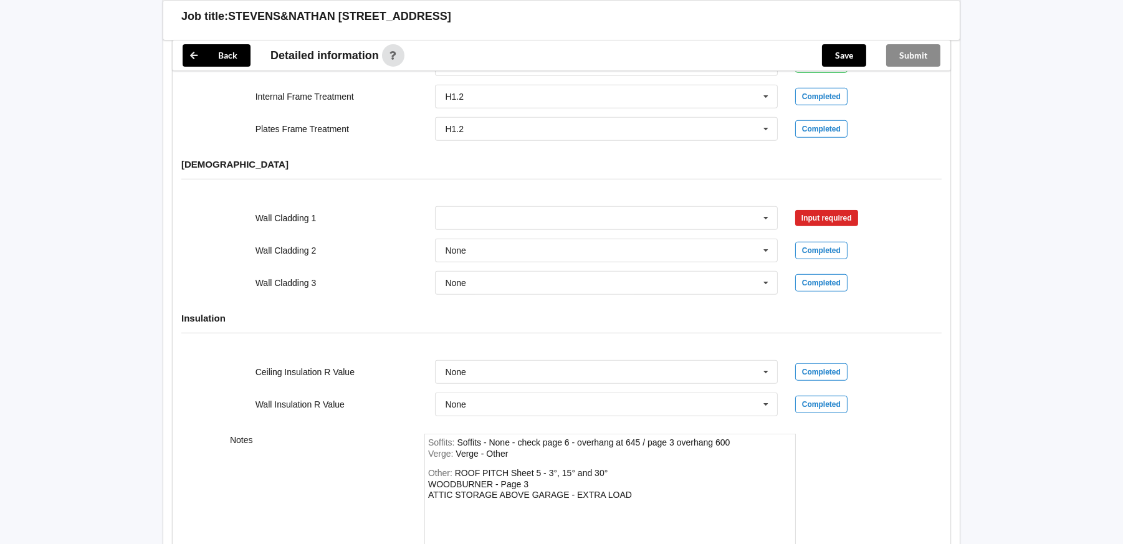
scroll to position [1531, 0]
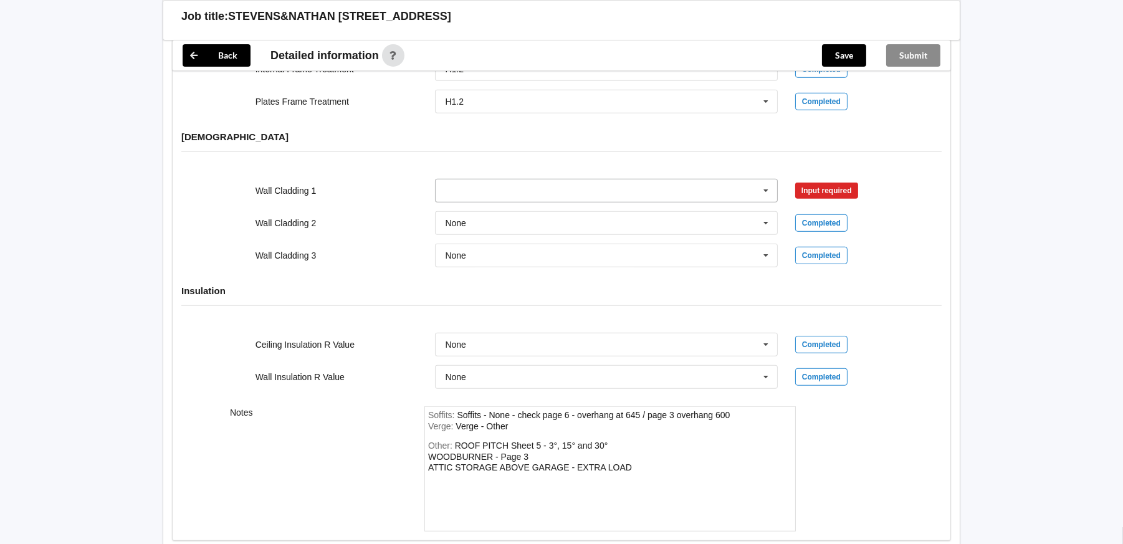
click at [765, 179] on icon at bounding box center [765, 190] width 19 height 23
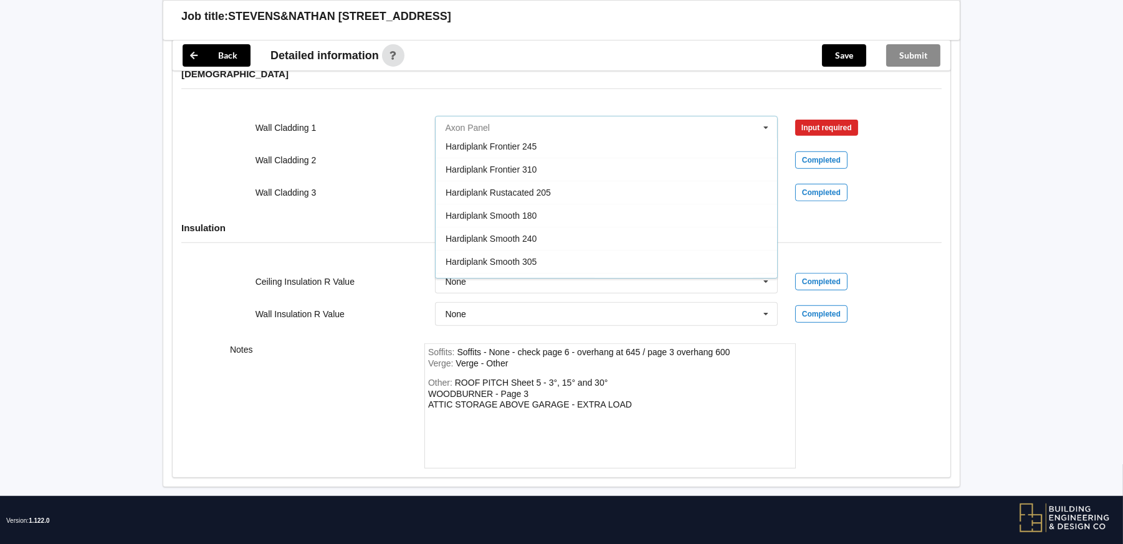
scroll to position [735, 0]
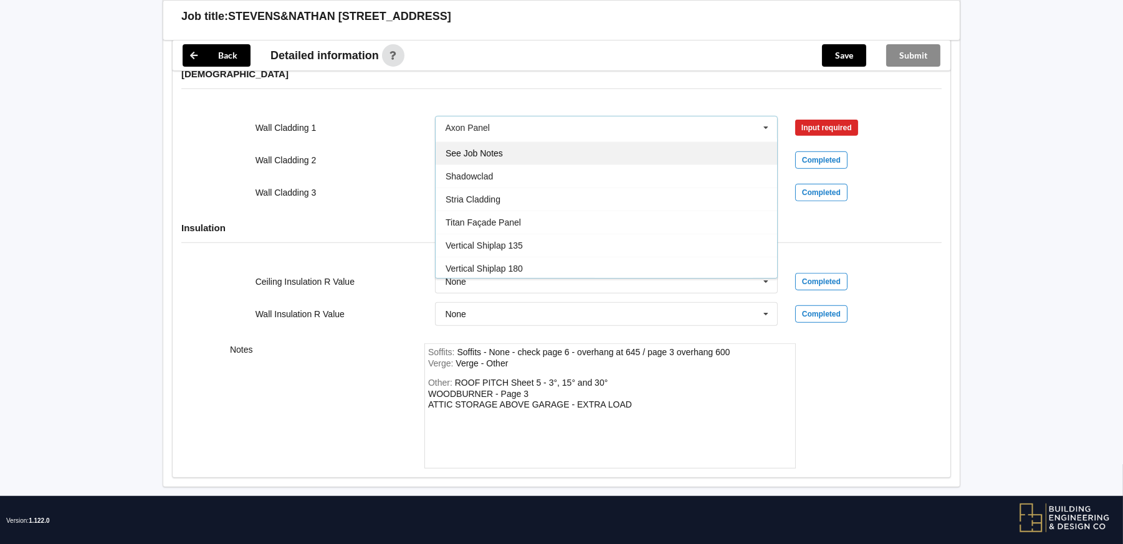
click at [512, 141] on div "See Job Notes" at bounding box center [606, 152] width 341 height 23
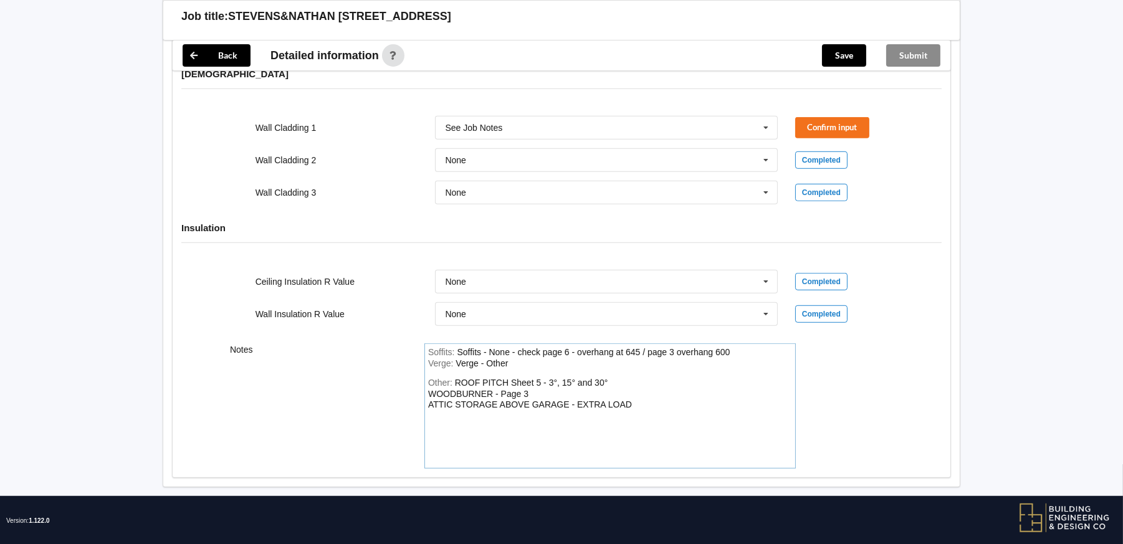
click at [631, 389] on div "ROOF PITCH Sheet 5 - 3°, 15° and 30° WOODBURNER - Page 3 ATTIC STORAGE ABOVE GA…" at bounding box center [530, 394] width 204 height 32
click at [441, 402] on div "Other: ROOF PITCH Sheet 5 - 3°, 15° and 30° WOODBURNER - Page 3 ATTIC STORAGE A…" at bounding box center [610, 421] width 364 height 87
click at [630, 386] on div "ROOF PITCH Sheet 5 - 3°, 15° and 30° WOODBURNER - Page 3 ATTIC STORAGE ABOVE GA…" at bounding box center [530, 394] width 204 height 32
click at [537, 411] on div "ROOF PITCH Sheet 5 - 3°, 15° and 30° WOODBURNER - Page 3 ATTIC STORAGE ABOVE GA…" at bounding box center [530, 405] width 204 height 54
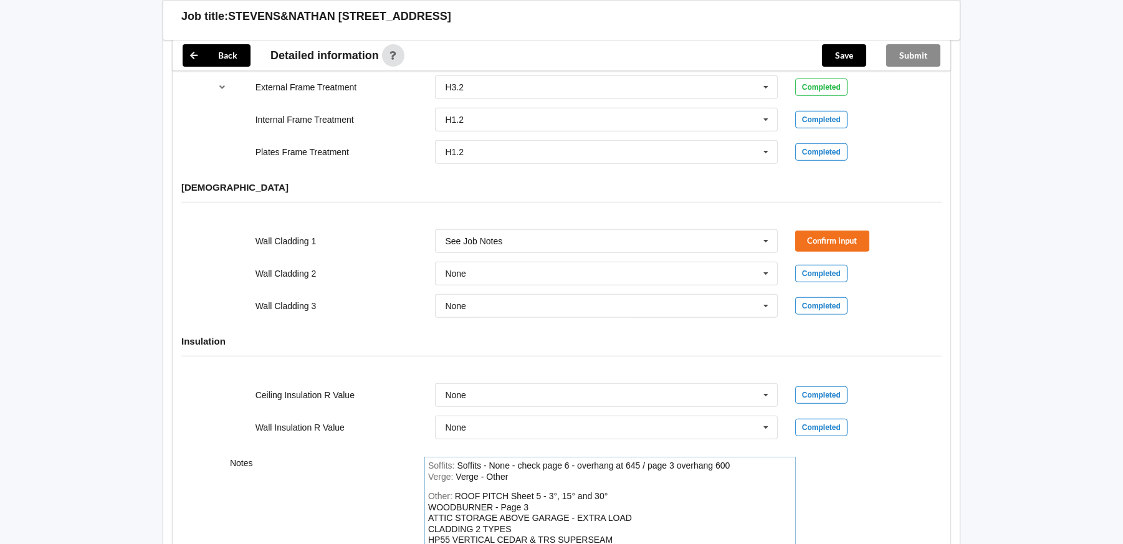
scroll to position [1470, 0]
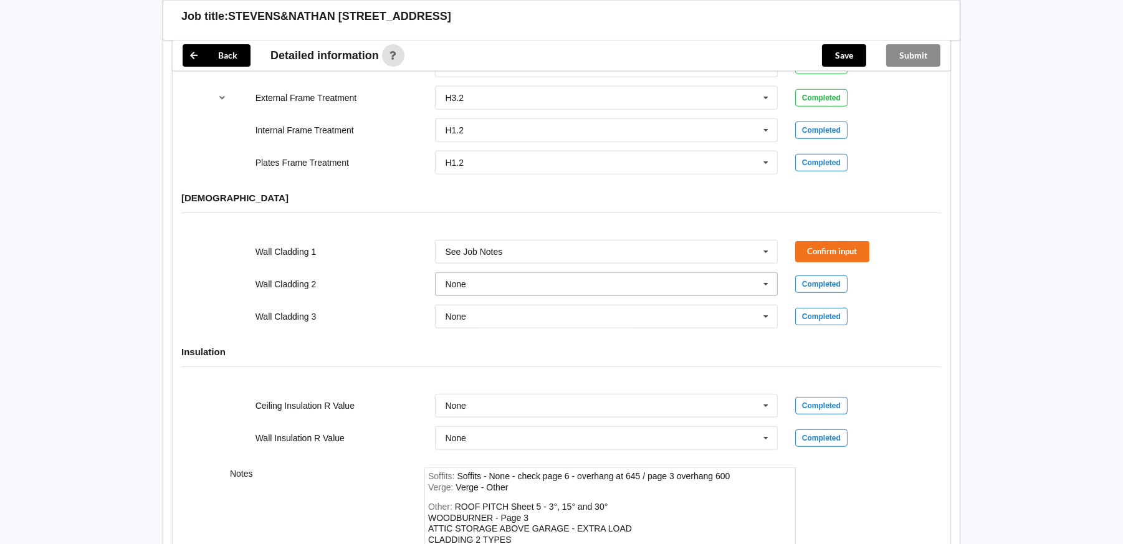
click at [768, 273] on icon at bounding box center [765, 284] width 19 height 23
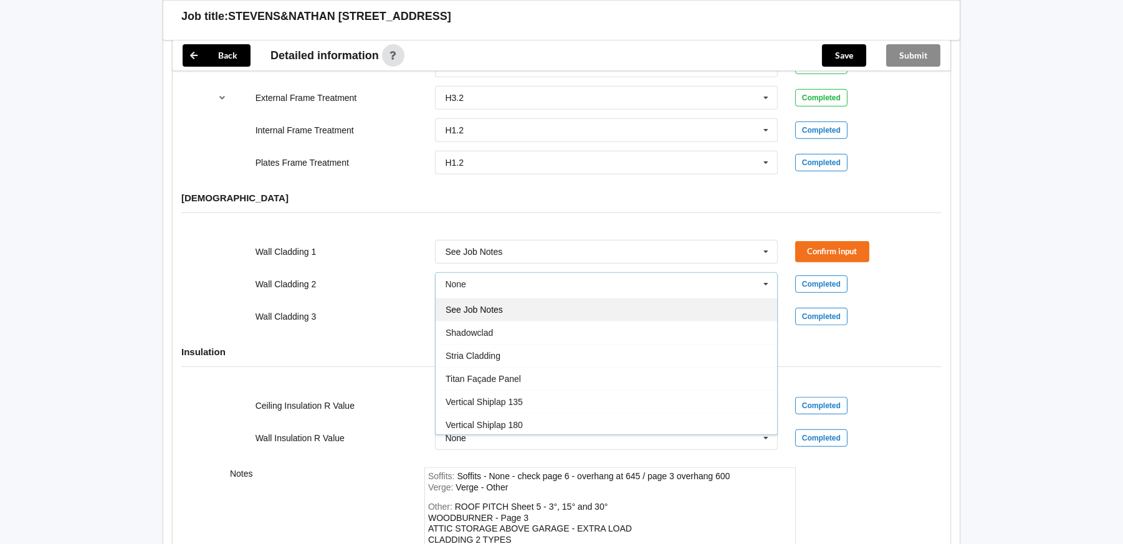
click at [507, 298] on div "See Job Notes" at bounding box center [606, 309] width 341 height 23
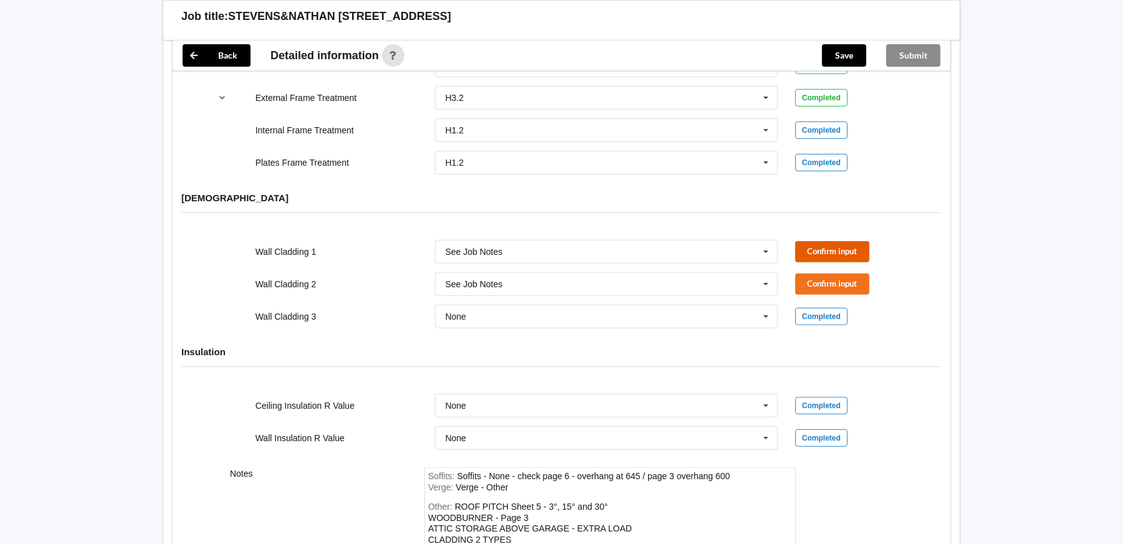
click at [841, 241] on button "Confirm input" at bounding box center [832, 251] width 74 height 21
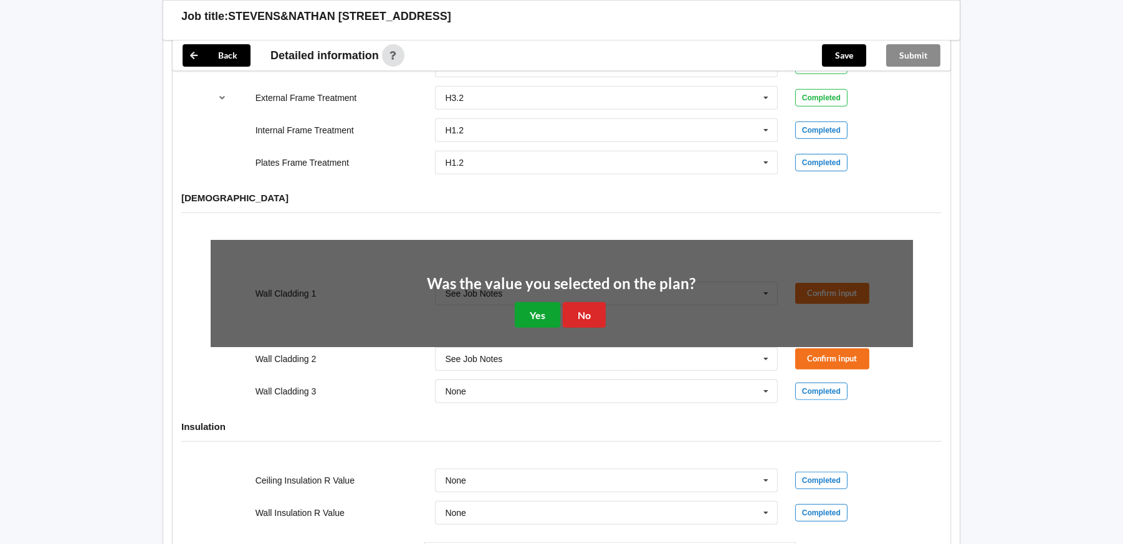
click at [543, 302] on button "Yes" at bounding box center [537, 315] width 45 height 26
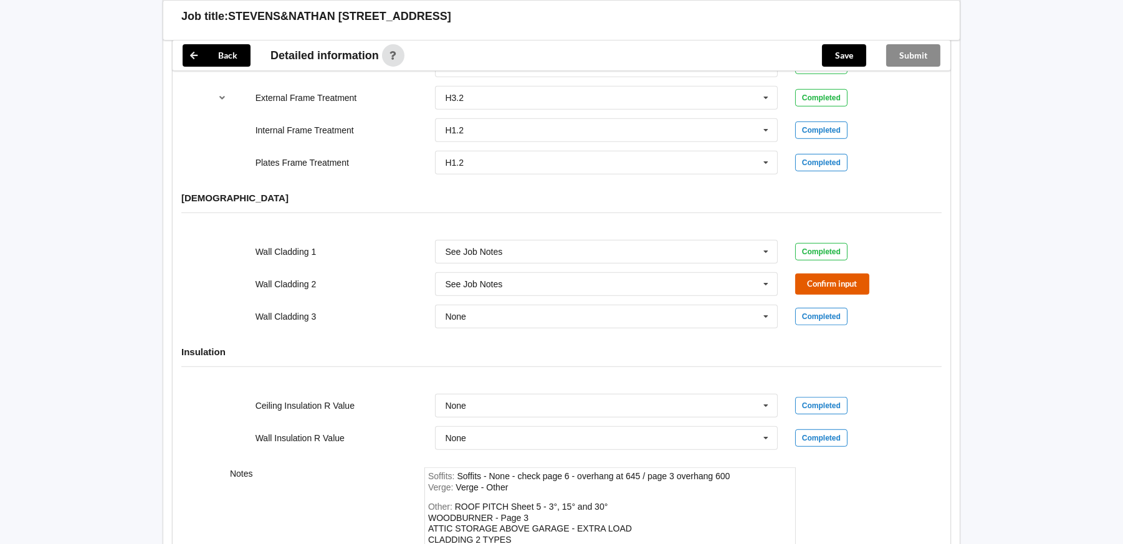
click at [834, 274] on button "Confirm input" at bounding box center [832, 284] width 74 height 21
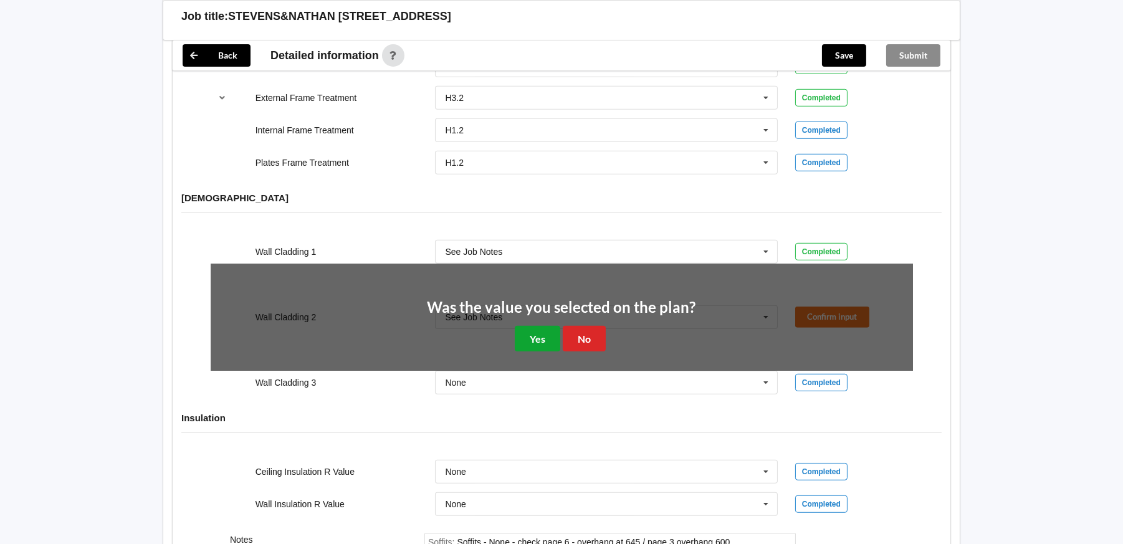
click at [531, 326] on button "Yes" at bounding box center [537, 339] width 45 height 26
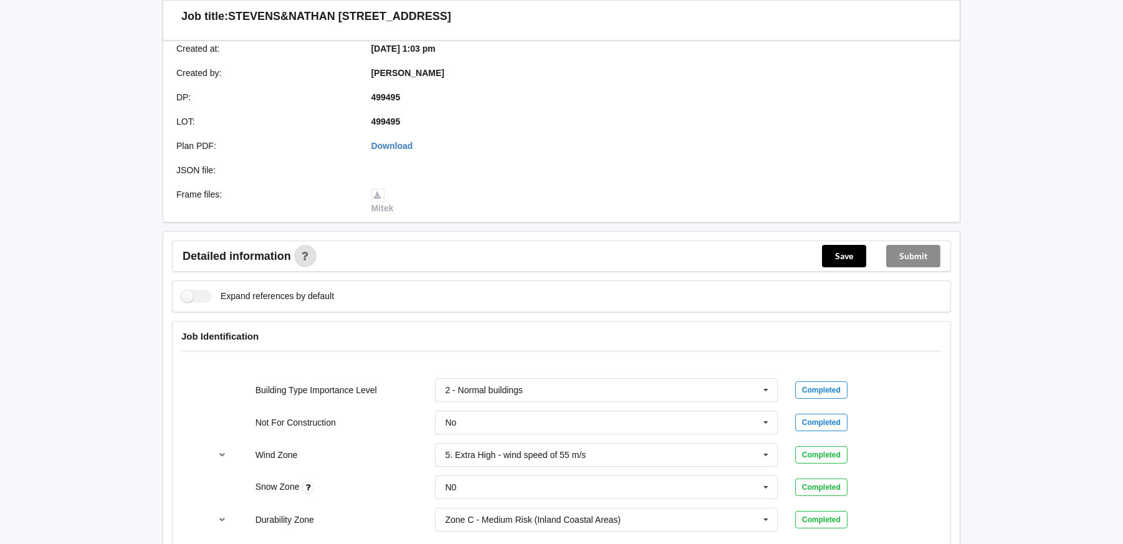
scroll to position [36, 0]
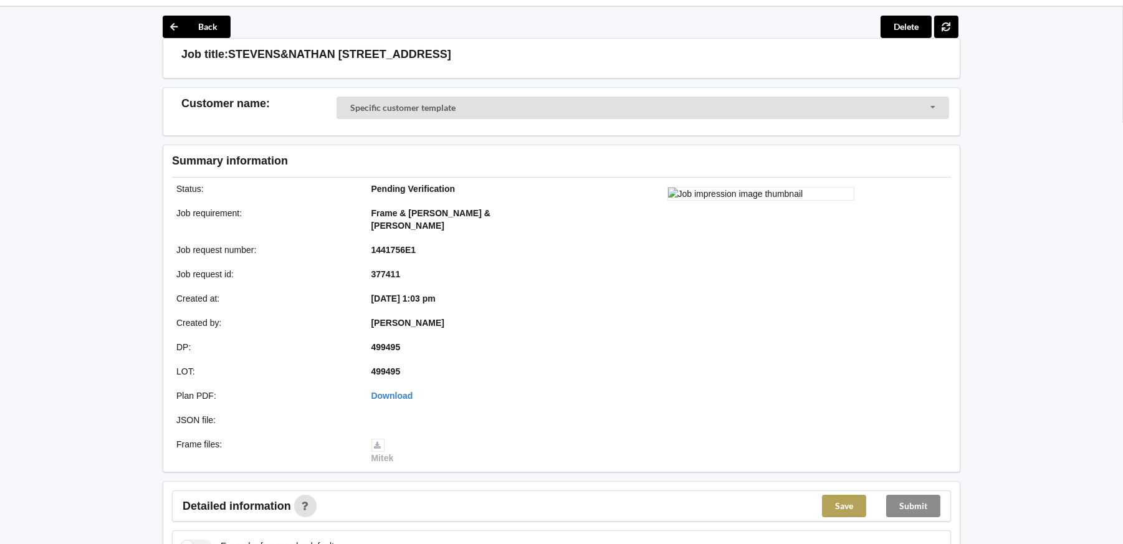
click at [859, 495] on button "Save" at bounding box center [844, 506] width 44 height 22
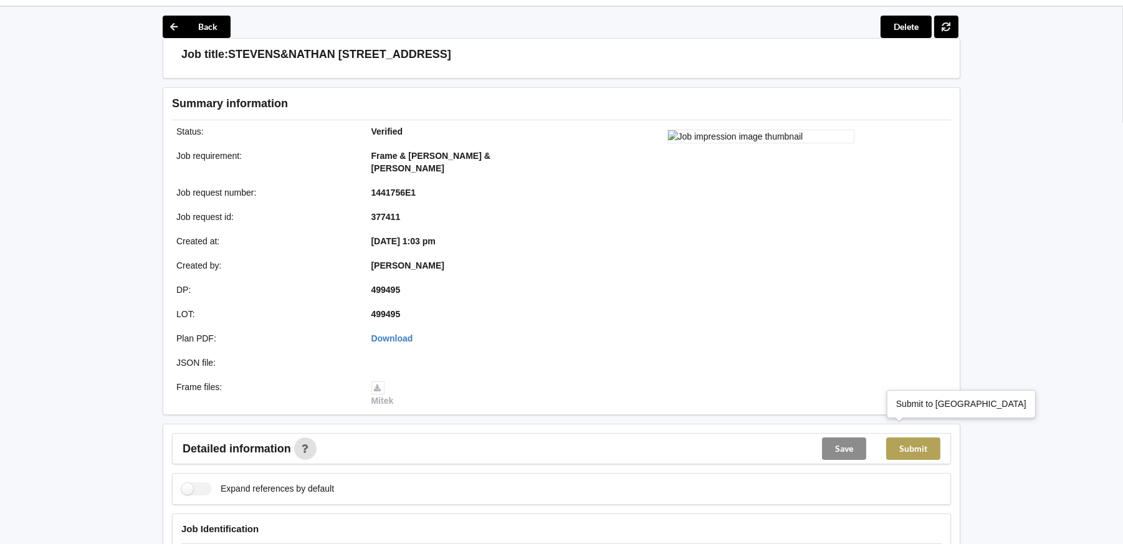
click at [929, 437] on button "Submit" at bounding box center [913, 448] width 54 height 22
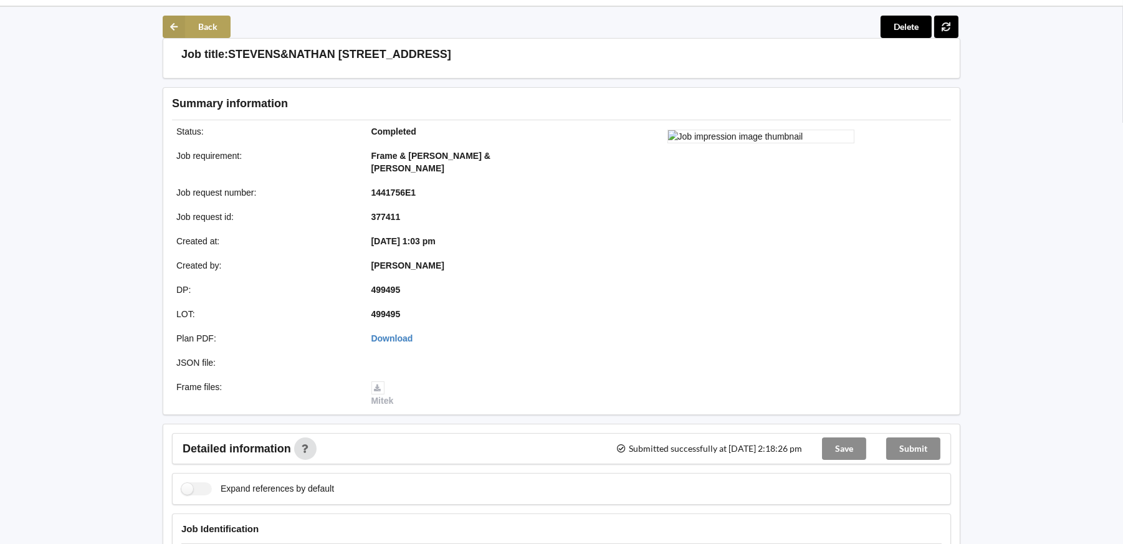
click at [193, 27] on button "Back" at bounding box center [197, 27] width 68 height 22
